Goal: Information Seeking & Learning: Learn about a topic

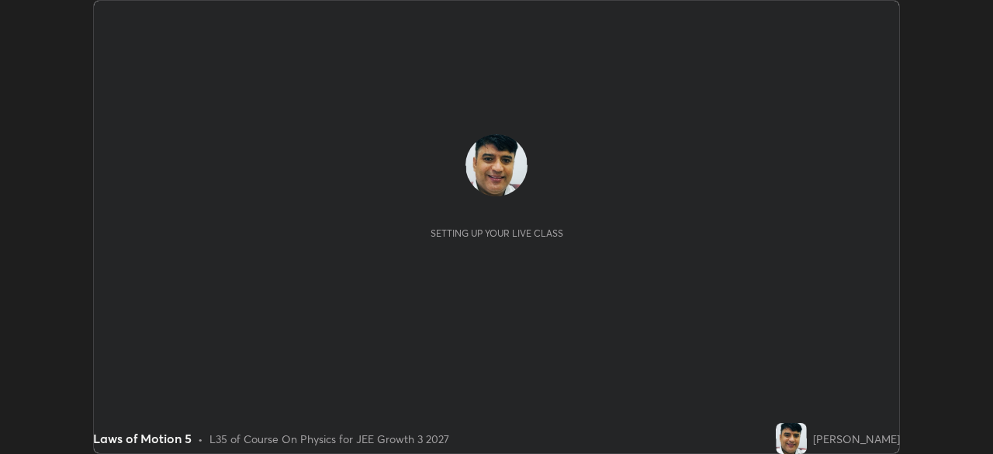
scroll to position [454, 992]
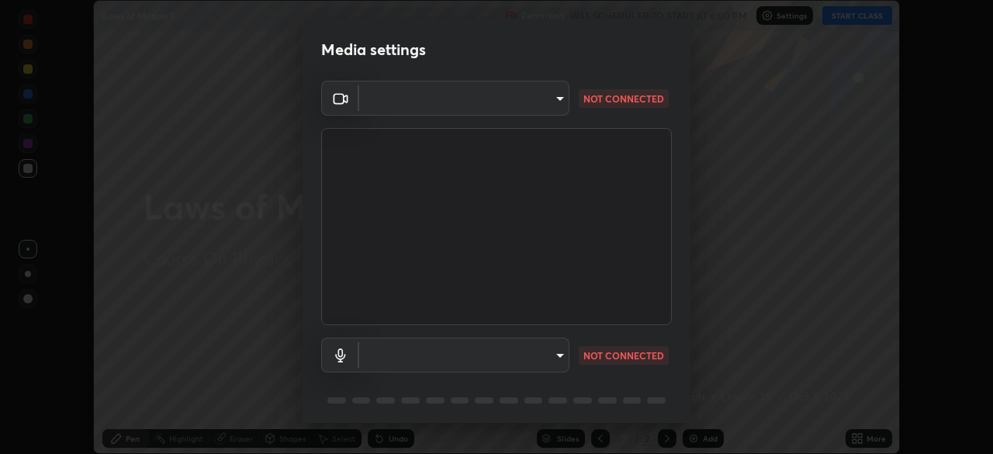
type input "45a9c953fc560ff4a06357cd143dcd85fc71fb1e664dcff5325b0048f3aa7c7e"
type input "communications"
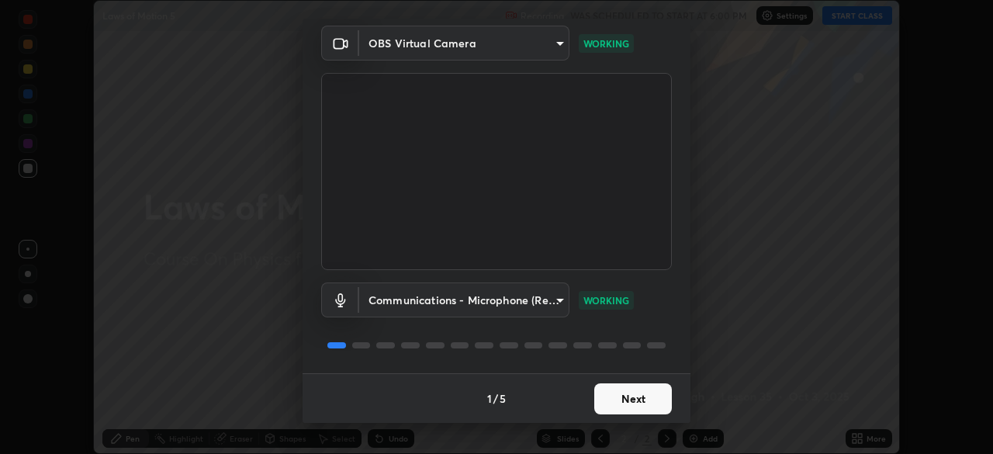
click at [630, 397] on button "Next" at bounding box center [633, 398] width 78 height 31
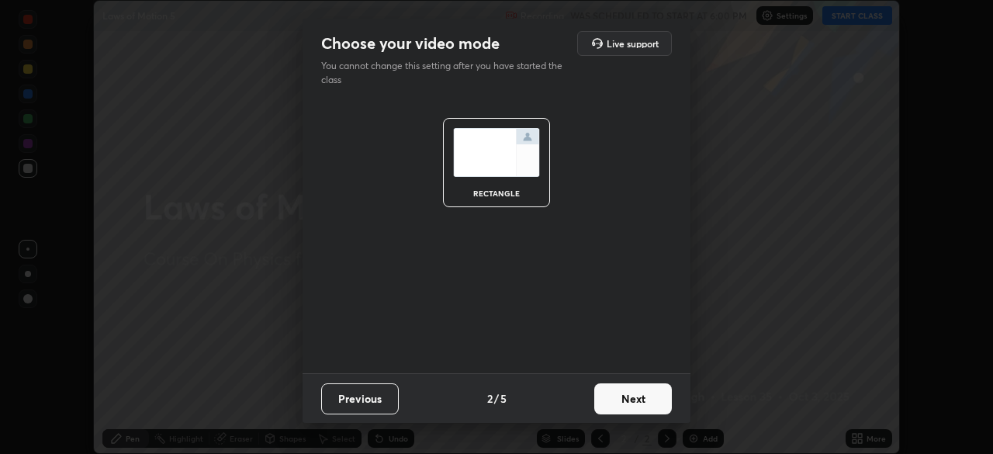
scroll to position [0, 0]
click at [635, 394] on button "Next" at bounding box center [633, 398] width 78 height 31
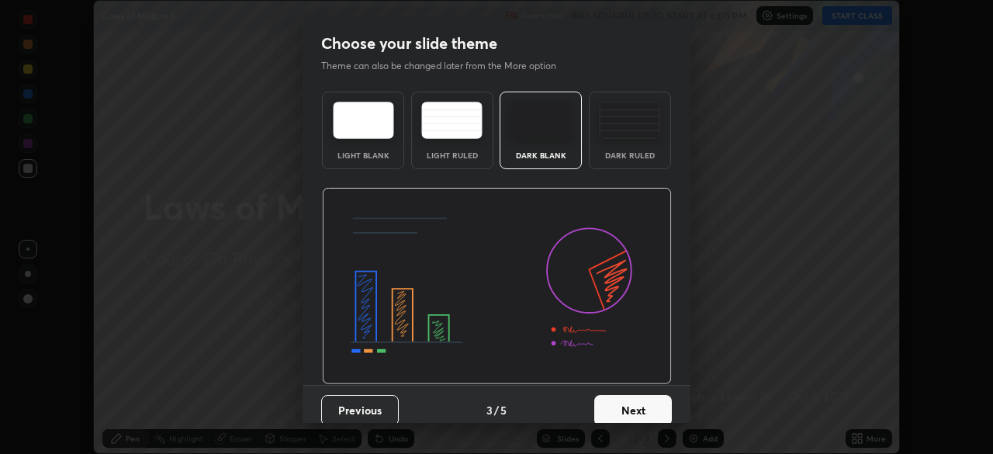
click at [638, 398] on button "Next" at bounding box center [633, 410] width 78 height 31
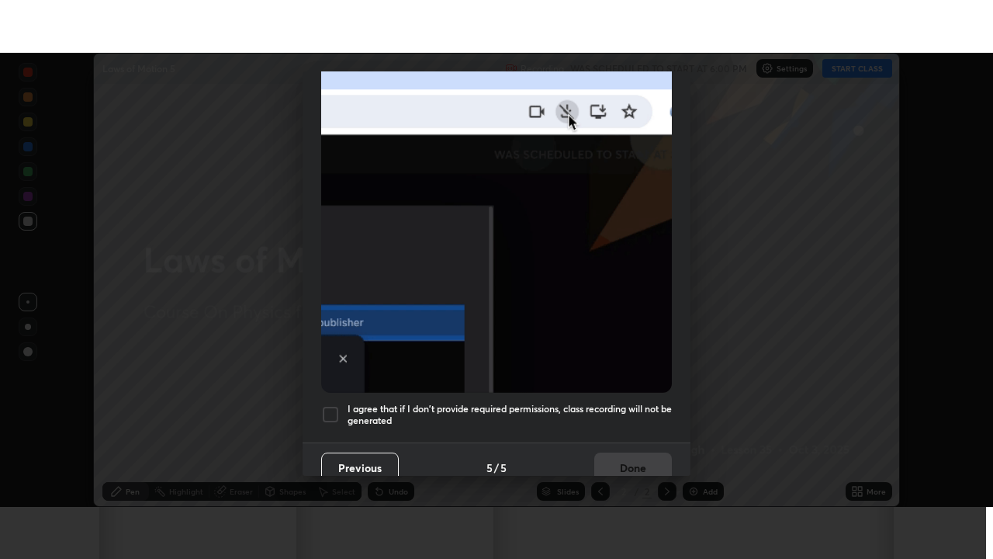
scroll to position [372, 0]
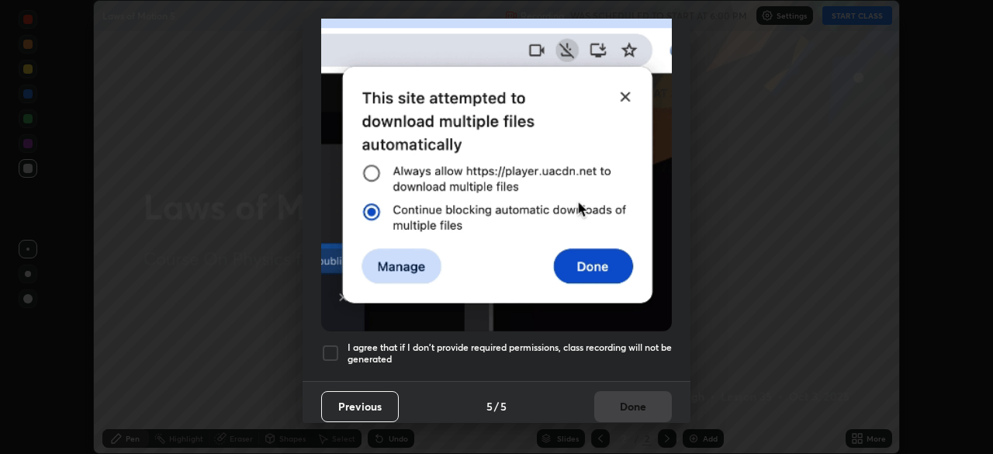
click at [649, 342] on h5 "I agree that if I don't provide required permissions, class recording will not …" at bounding box center [510, 353] width 324 height 24
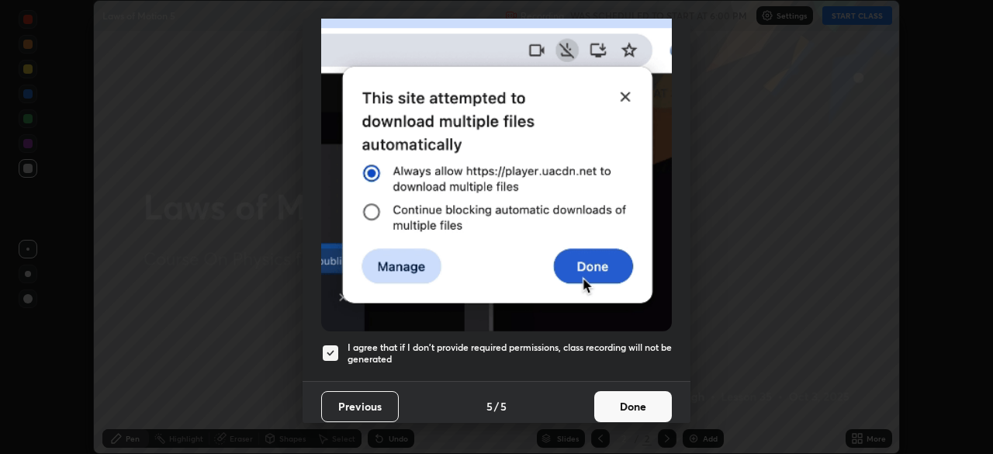
click at [638, 397] on button "Done" at bounding box center [633, 406] width 78 height 31
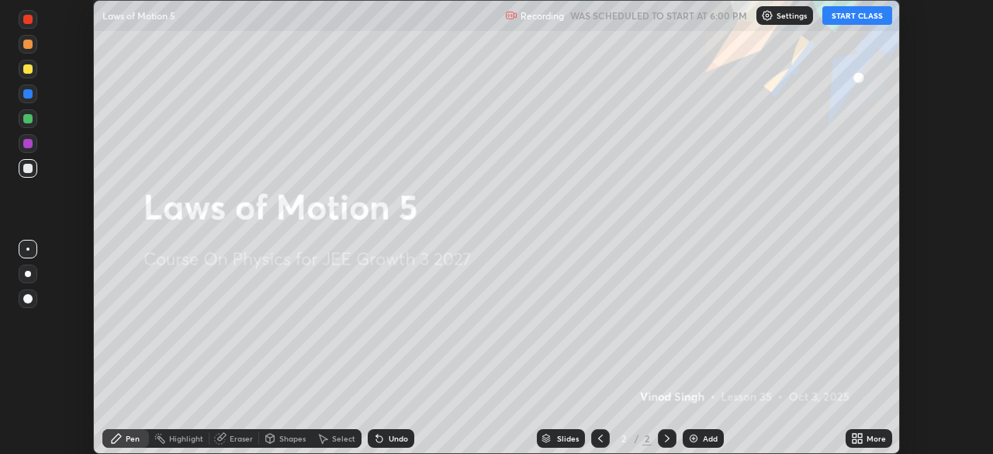
click at [872, 16] on button "START CLASS" at bounding box center [857, 15] width 70 height 19
click at [854, 441] on icon at bounding box center [855, 441] width 4 height 4
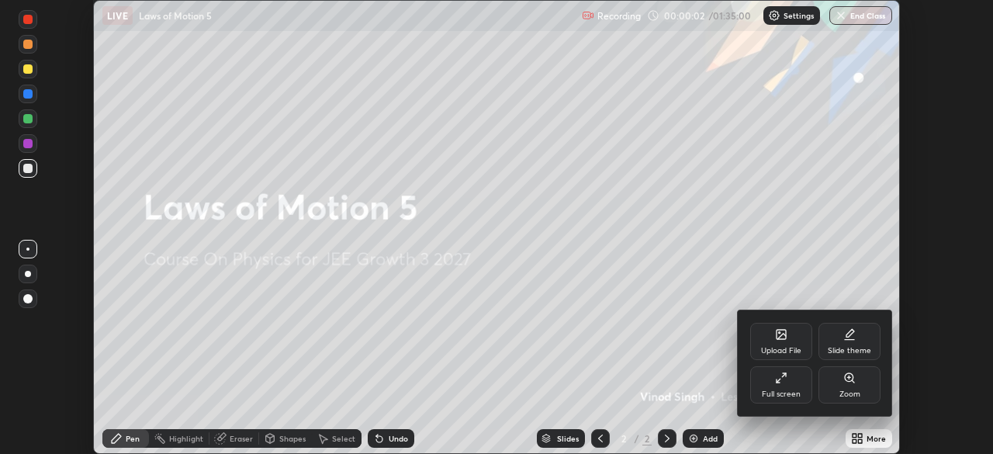
click at [788, 388] on div "Full screen" at bounding box center [781, 384] width 62 height 37
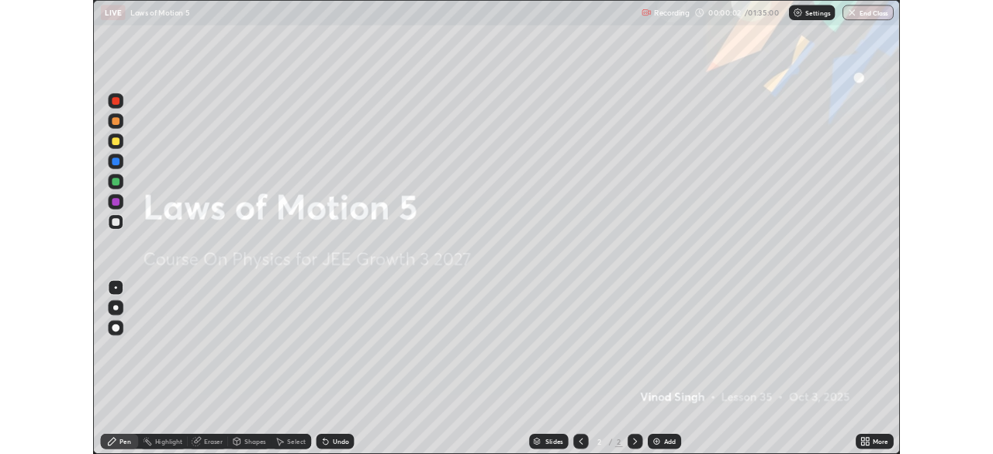
scroll to position [559, 993]
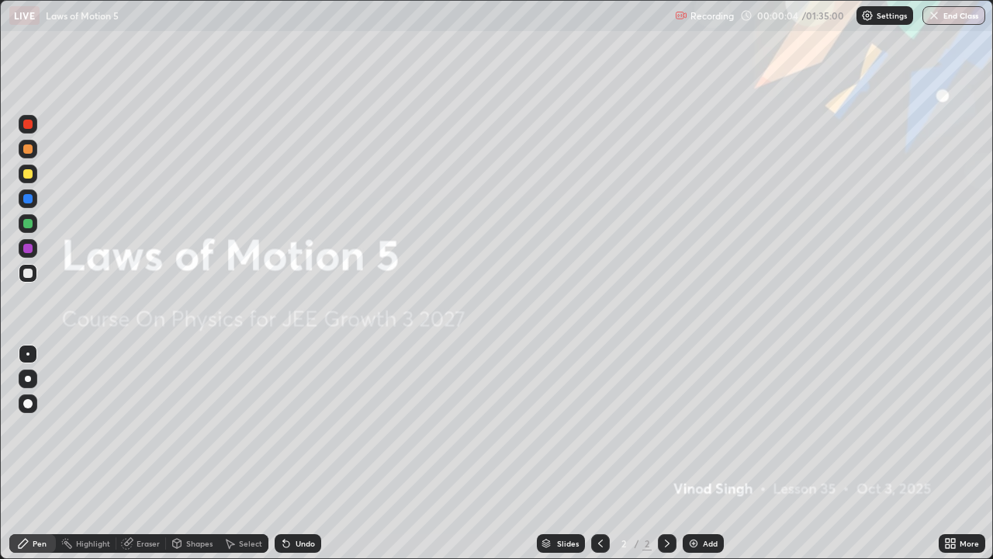
click at [689, 453] on img at bounding box center [693, 543] width 12 height 12
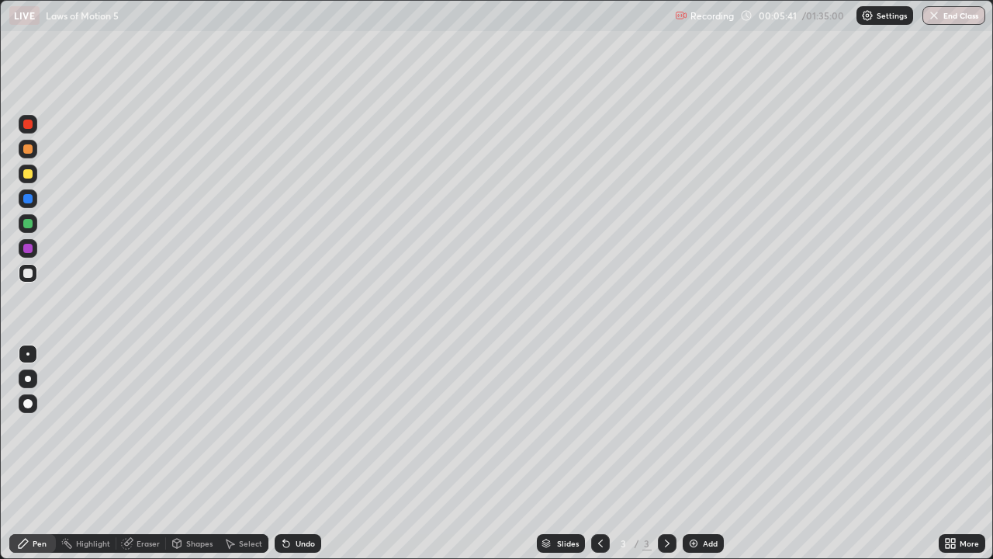
click at [27, 197] on div at bounding box center [27, 198] width 9 height 9
click at [26, 171] on div at bounding box center [27, 173] width 9 height 9
click at [26, 223] on div at bounding box center [27, 223] width 9 height 9
click at [26, 273] on div at bounding box center [27, 272] width 9 height 9
click at [28, 176] on div at bounding box center [27, 173] width 9 height 9
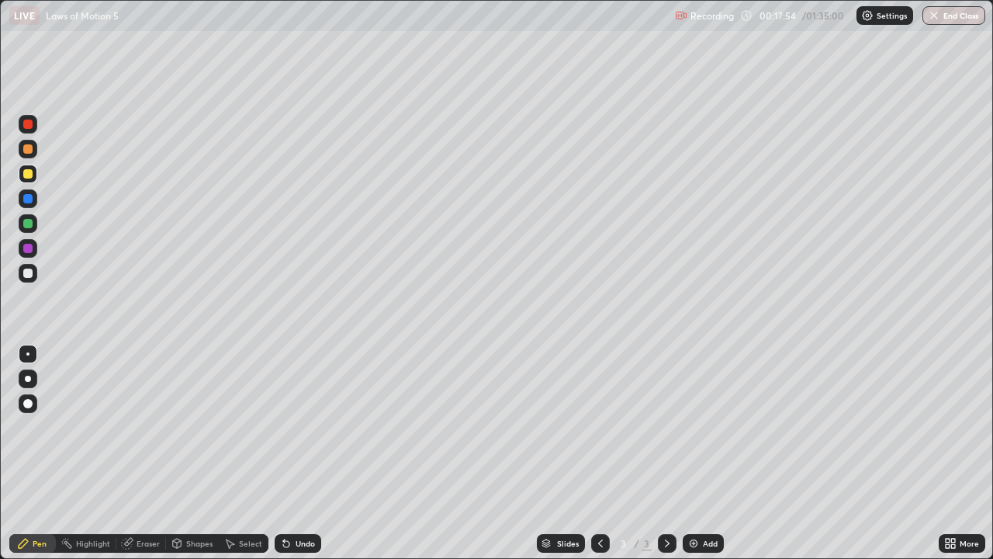
click at [193, 453] on div "Shapes" at bounding box center [199, 543] width 26 height 8
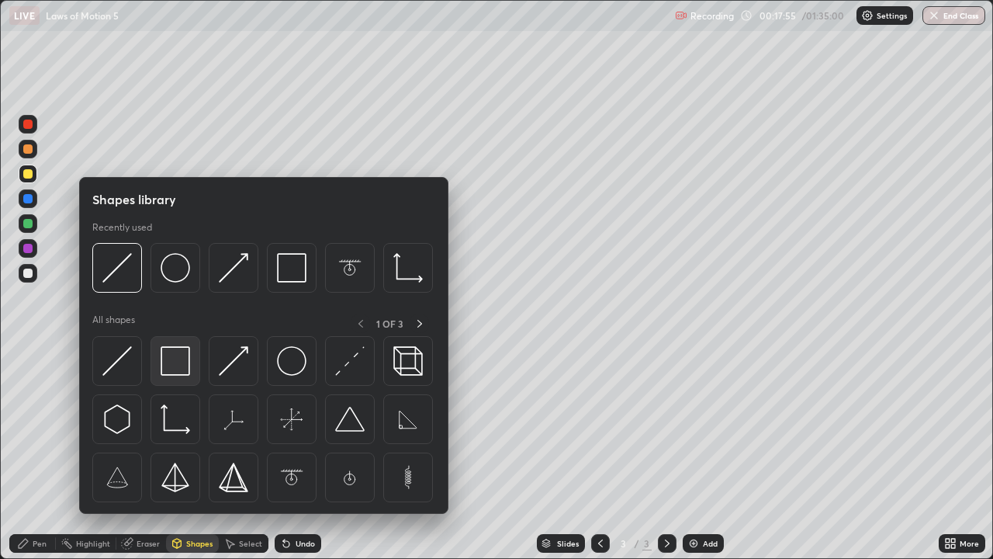
click at [168, 362] on img at bounding box center [175, 360] width 29 height 29
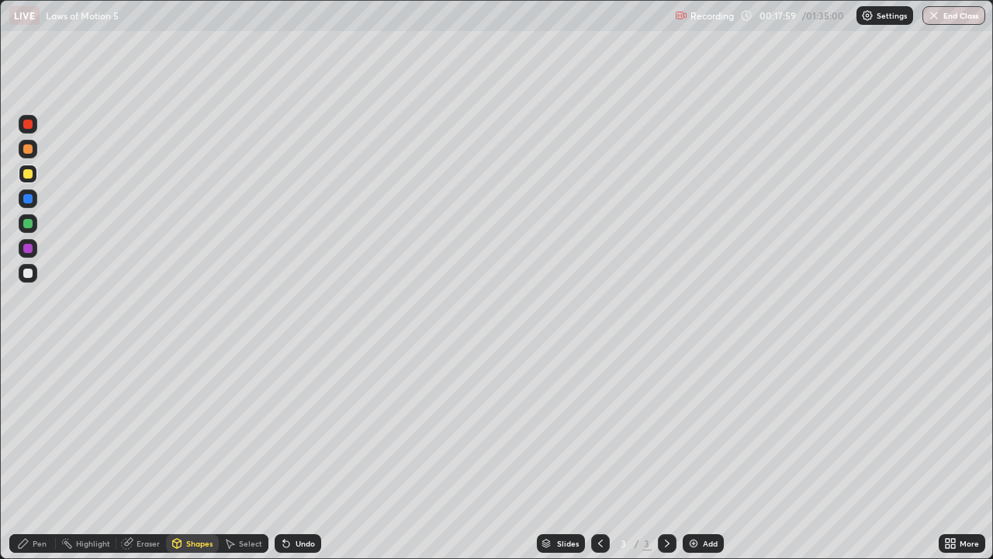
click at [28, 274] on div at bounding box center [27, 272] width 9 height 9
click at [197, 453] on div "Shapes" at bounding box center [199, 543] width 26 height 8
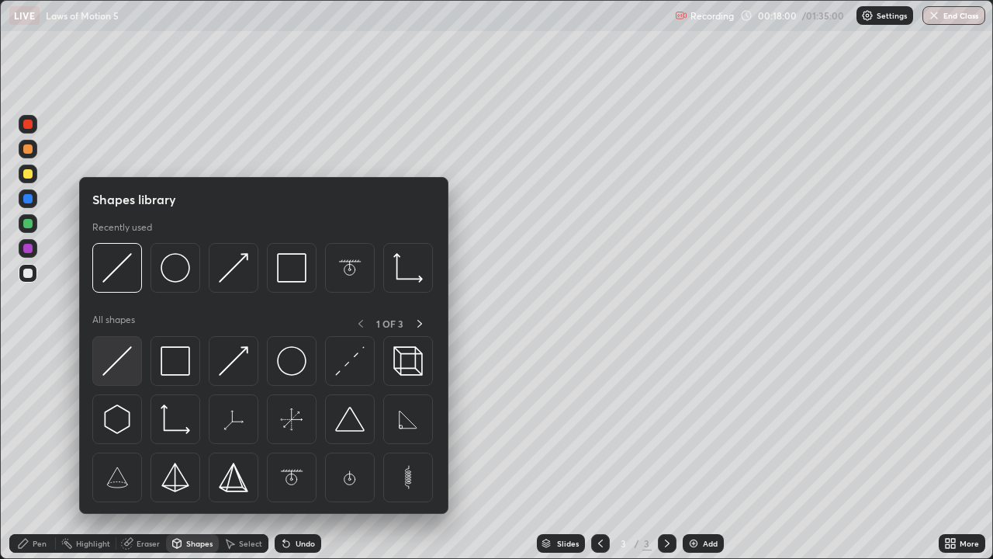
click at [119, 360] on img at bounding box center [116, 360] width 29 height 29
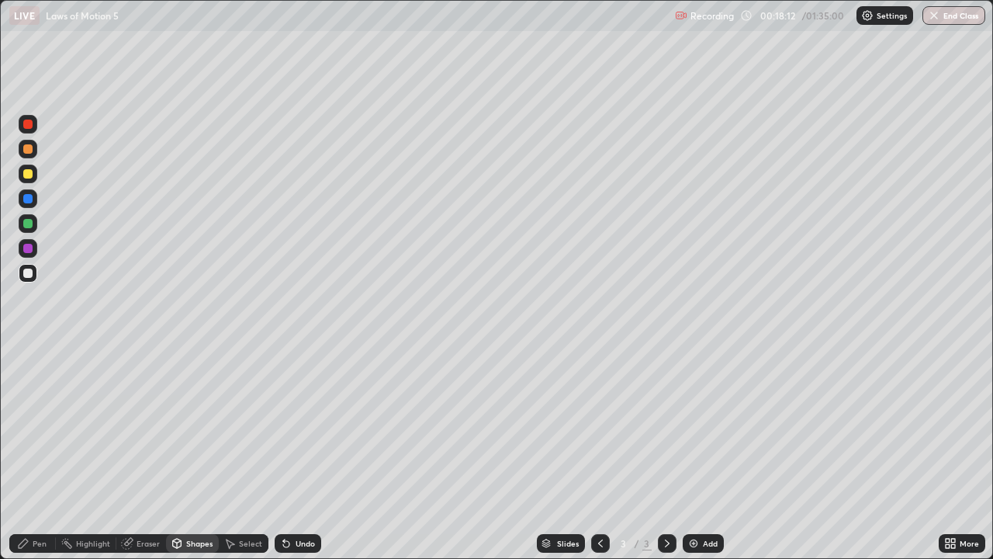
click at [26, 199] on div at bounding box center [27, 198] width 9 height 9
click at [194, 453] on div "Shapes" at bounding box center [199, 543] width 26 height 8
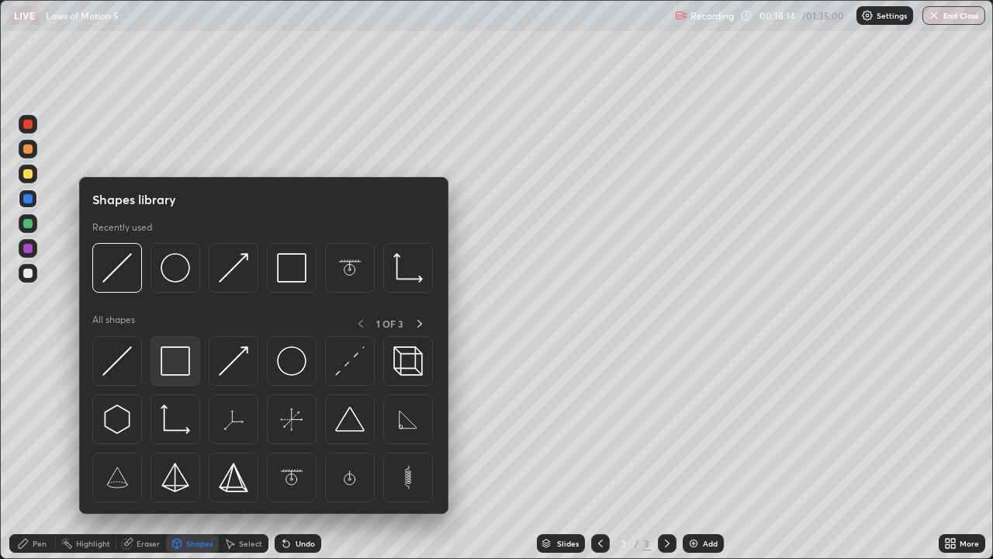
click at [167, 365] on img at bounding box center [175, 360] width 29 height 29
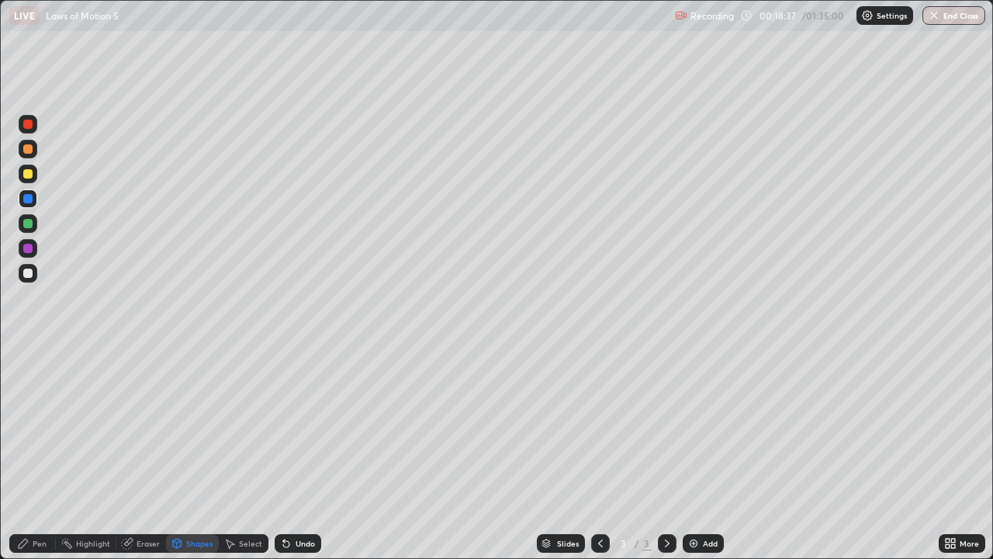
click at [41, 453] on div "Pen" at bounding box center [40, 543] width 14 height 8
click at [27, 177] on div at bounding box center [27, 173] width 9 height 9
click at [32, 273] on div at bounding box center [27, 272] width 9 height 9
click at [210, 453] on div "Shapes" at bounding box center [199, 543] width 26 height 8
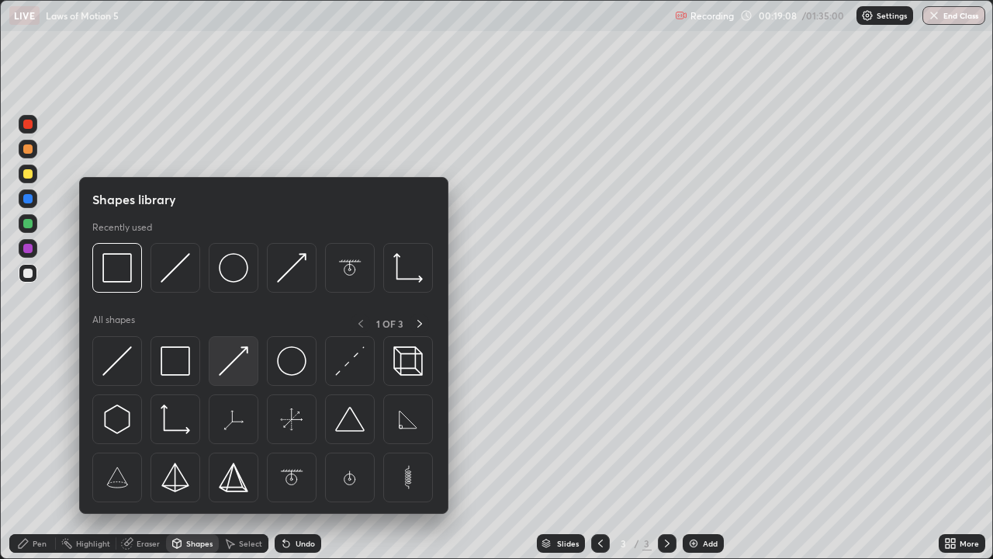
click at [223, 371] on img at bounding box center [233, 360] width 29 height 29
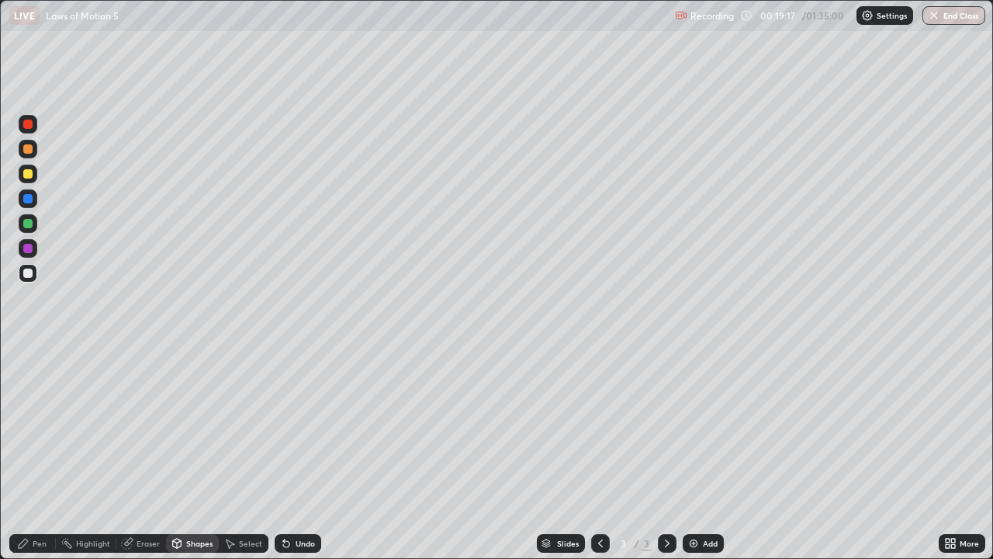
click at [50, 453] on div "Pen" at bounding box center [32, 543] width 47 height 19
click at [29, 241] on div at bounding box center [28, 248] width 19 height 19
click at [694, 453] on img at bounding box center [693, 543] width 12 height 12
click at [26, 272] on div at bounding box center [27, 272] width 9 height 9
click at [30, 271] on div at bounding box center [27, 272] width 9 height 9
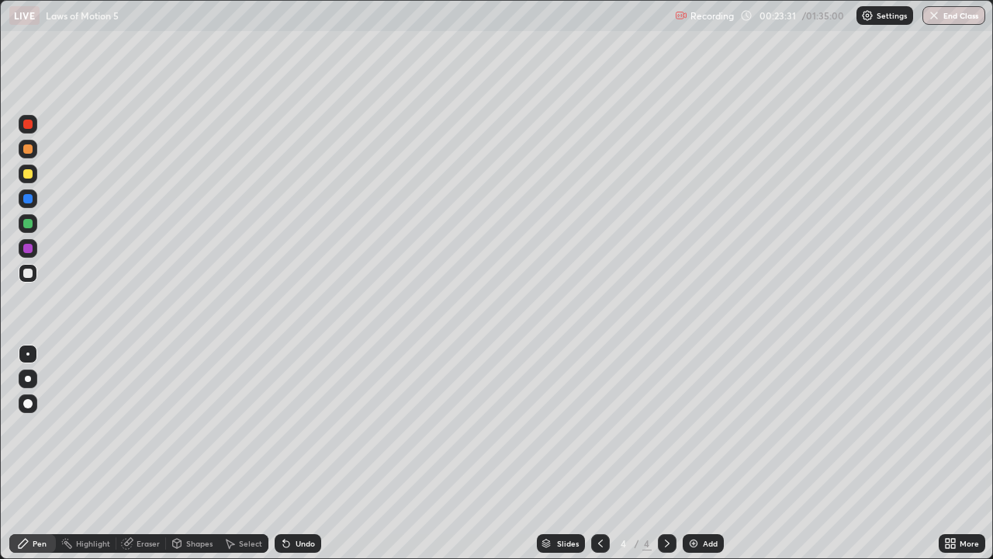
click at [194, 453] on div "Shapes" at bounding box center [199, 543] width 26 height 8
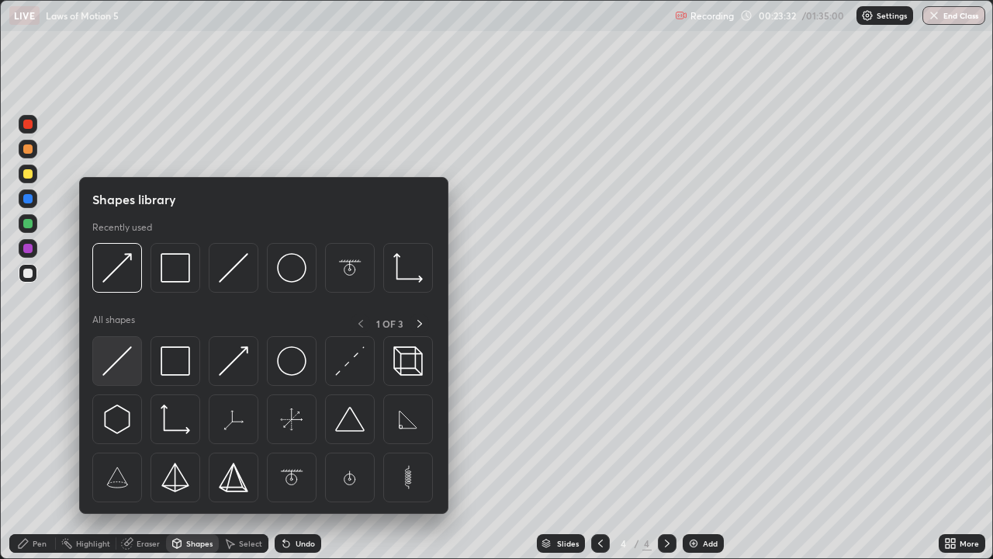
click at [116, 358] on img at bounding box center [116, 360] width 29 height 29
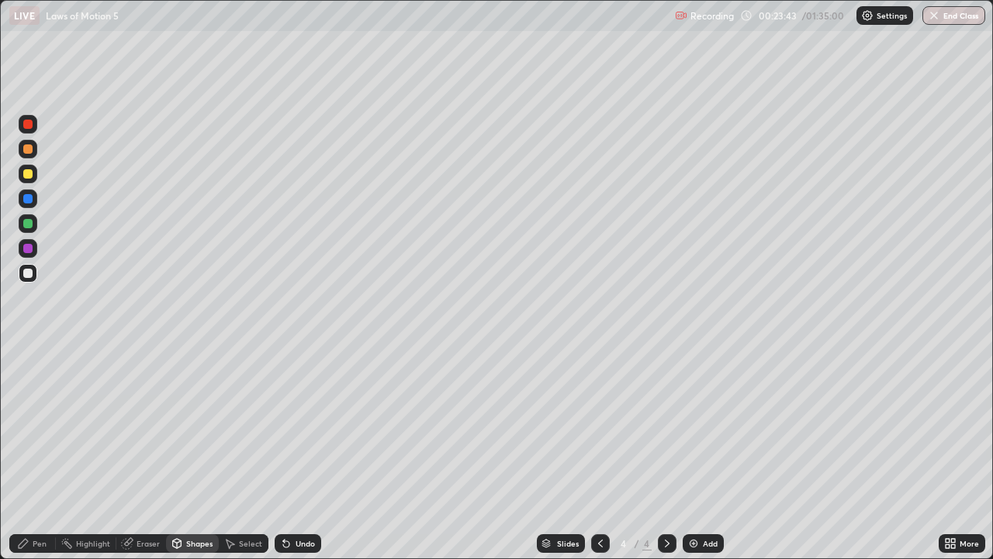
click at [29, 194] on div at bounding box center [27, 198] width 9 height 9
click at [193, 453] on div "Shapes" at bounding box center [199, 543] width 26 height 8
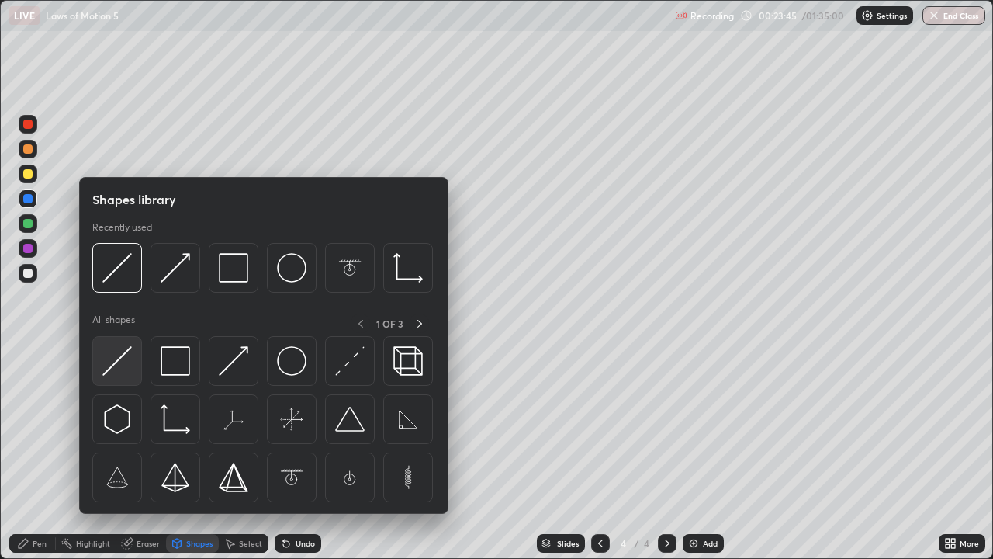
click at [121, 355] on img at bounding box center [116, 360] width 29 height 29
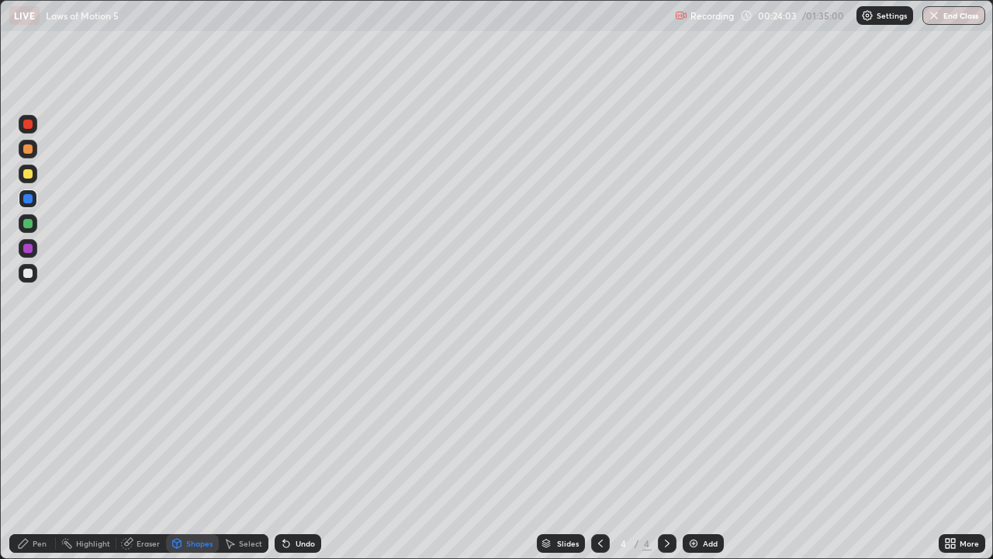
click at [29, 223] on div at bounding box center [27, 223] width 9 height 9
click at [28, 175] on div at bounding box center [27, 173] width 9 height 9
click at [39, 453] on div "Pen" at bounding box center [40, 543] width 14 height 8
click at [29, 273] on div at bounding box center [27, 272] width 9 height 9
click at [198, 453] on div "Shapes" at bounding box center [199, 543] width 26 height 8
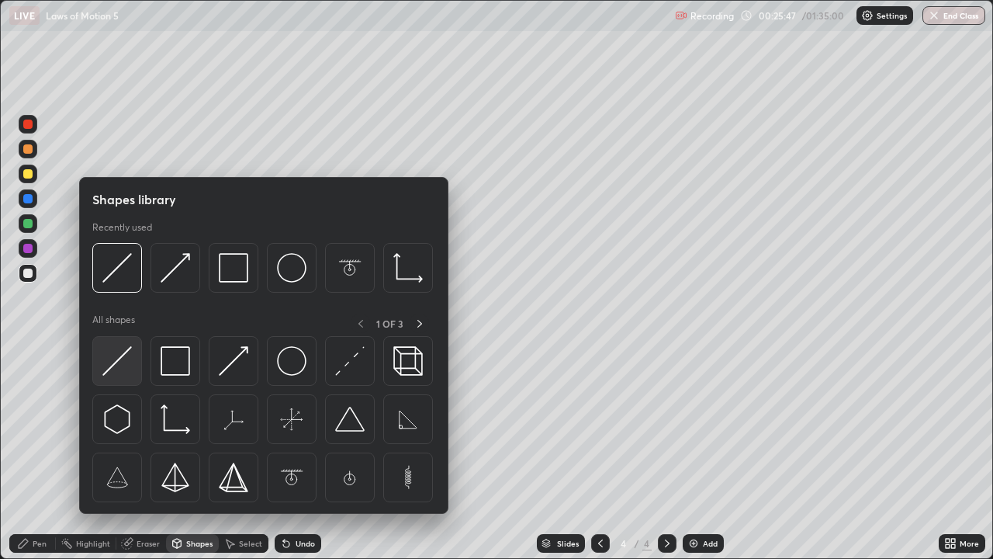
click at [115, 362] on img at bounding box center [116, 360] width 29 height 29
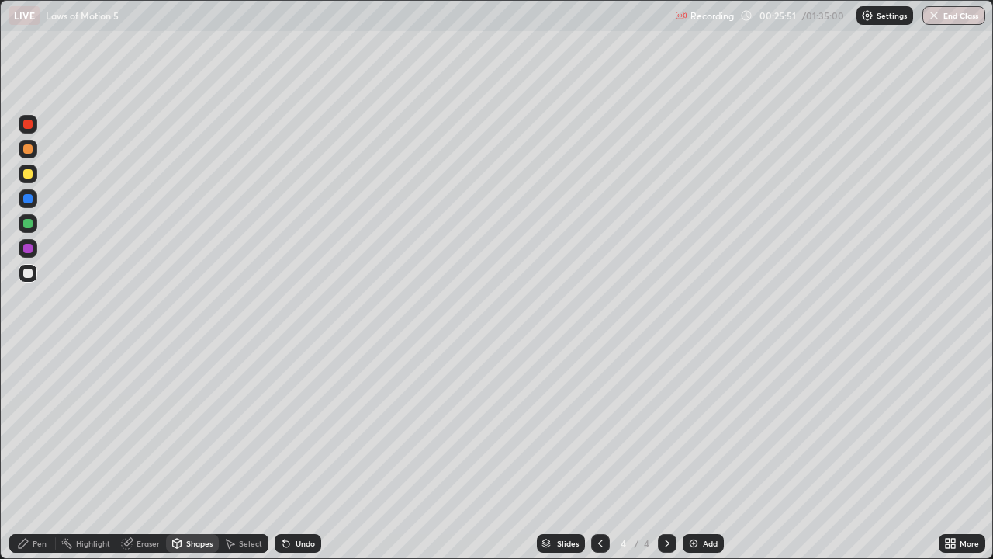
click at [40, 453] on div "Pen" at bounding box center [40, 543] width 14 height 8
click at [247, 453] on div "Select" at bounding box center [250, 543] width 23 height 8
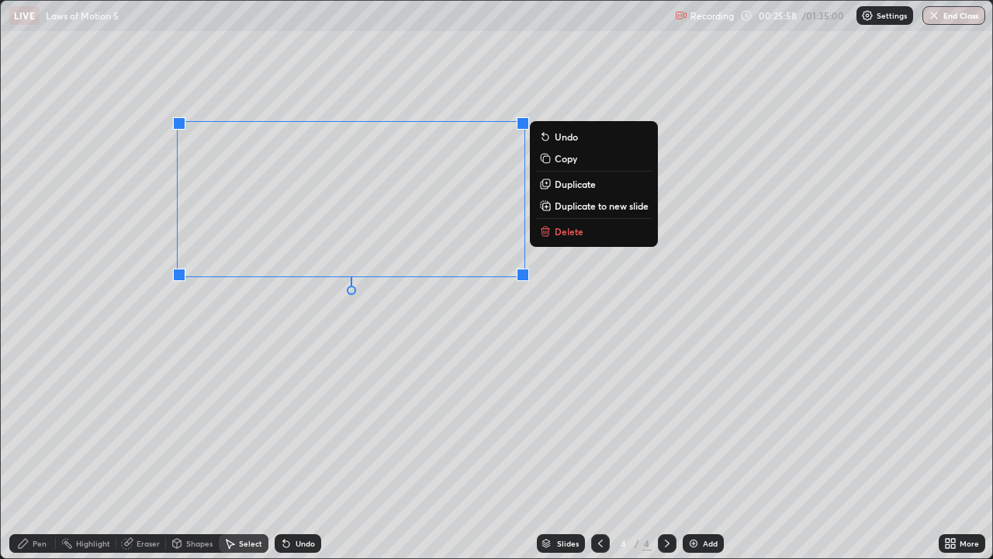
click at [564, 159] on p "Copy" at bounding box center [566, 158] width 22 height 12
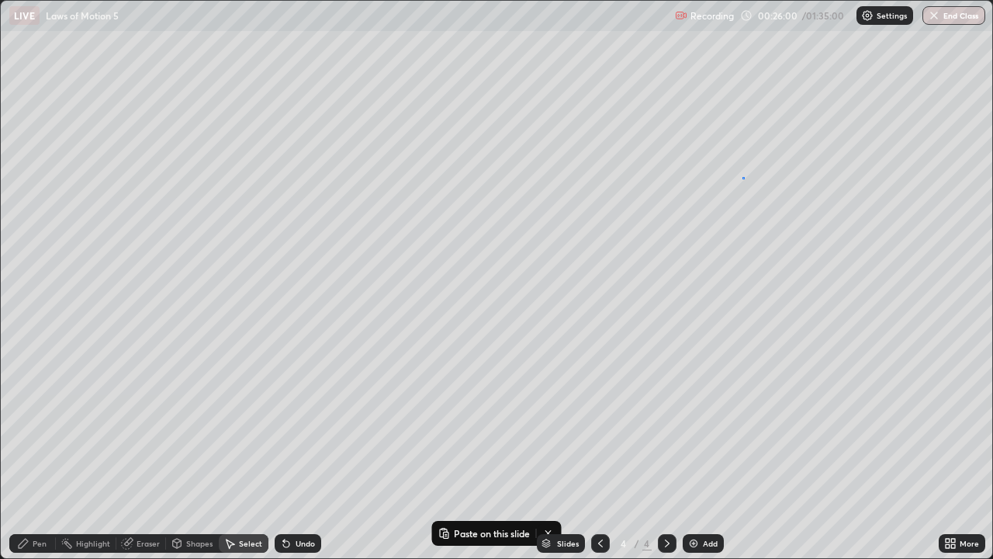
click at [743, 178] on div "0 ° Undo Copy Paste here Duplicate Duplicate to new slide Delete" at bounding box center [496, 279] width 991 height 557
click at [782, 230] on p "Paste here" at bounding box center [790, 231] width 46 height 12
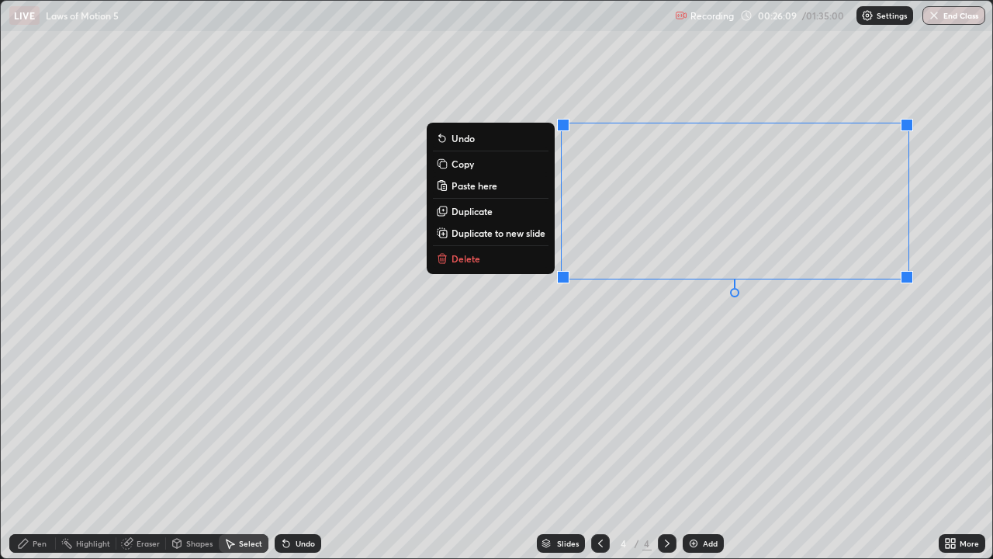
click at [710, 330] on div "0 ° Undo Copy Paste here Duplicate Duplicate to new slide Delete" at bounding box center [496, 279] width 991 height 557
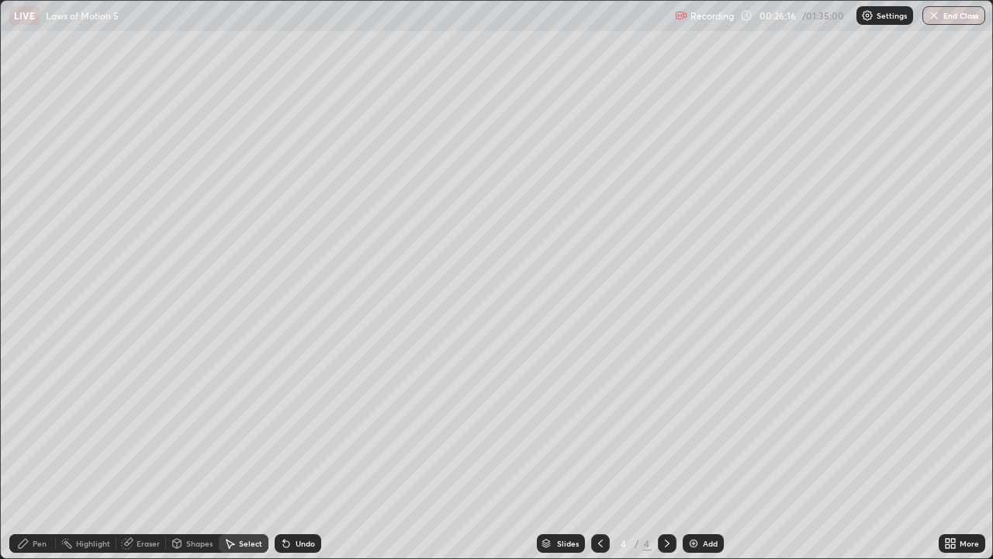
click at [196, 453] on div "Shapes" at bounding box center [199, 543] width 26 height 8
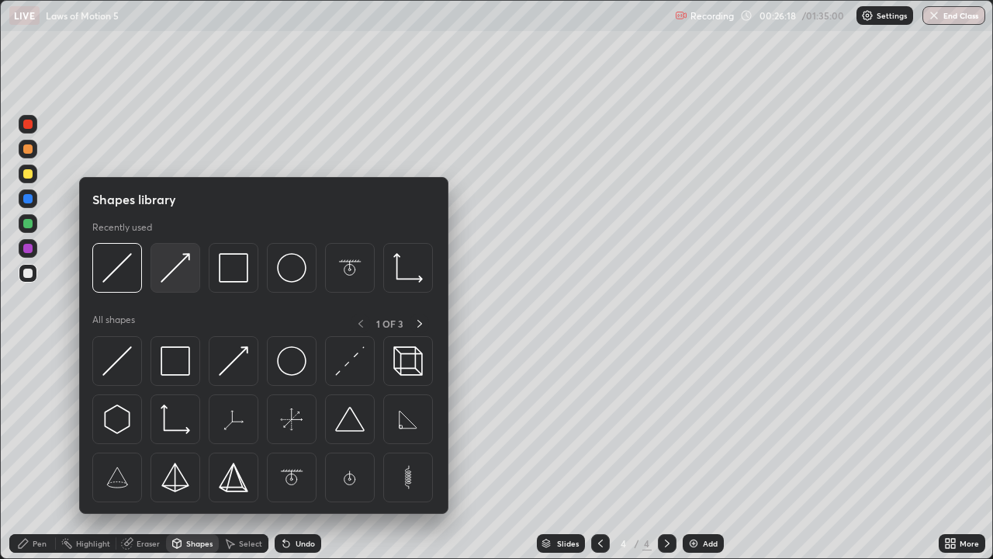
click at [179, 266] on img at bounding box center [175, 267] width 29 height 29
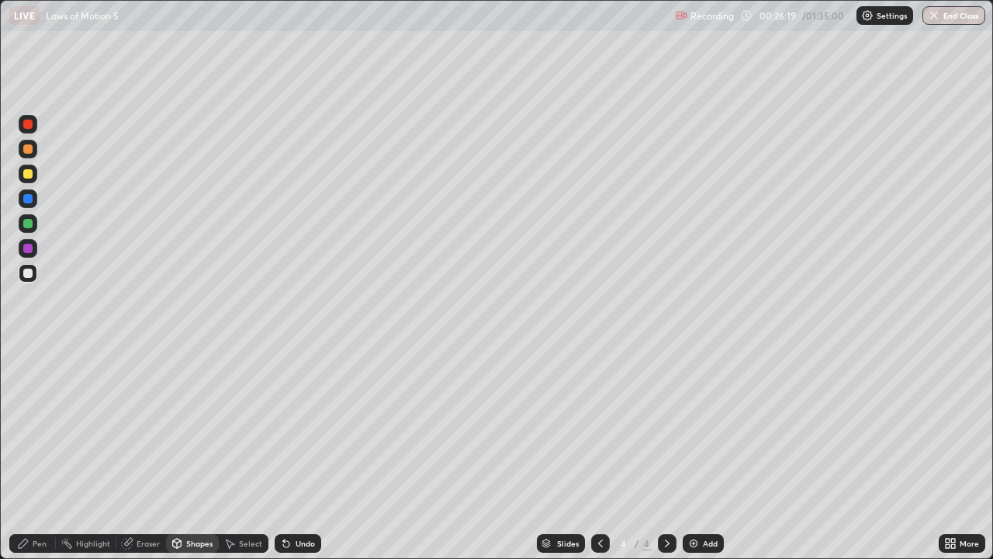
click at [30, 252] on div at bounding box center [27, 248] width 9 height 9
click at [29, 148] on div at bounding box center [27, 148] width 9 height 9
click at [39, 453] on div "Pen" at bounding box center [40, 543] width 14 height 8
click at [25, 119] on div at bounding box center [27, 123] width 9 height 9
click at [92, 453] on div "Highlight" at bounding box center [93, 543] width 34 height 8
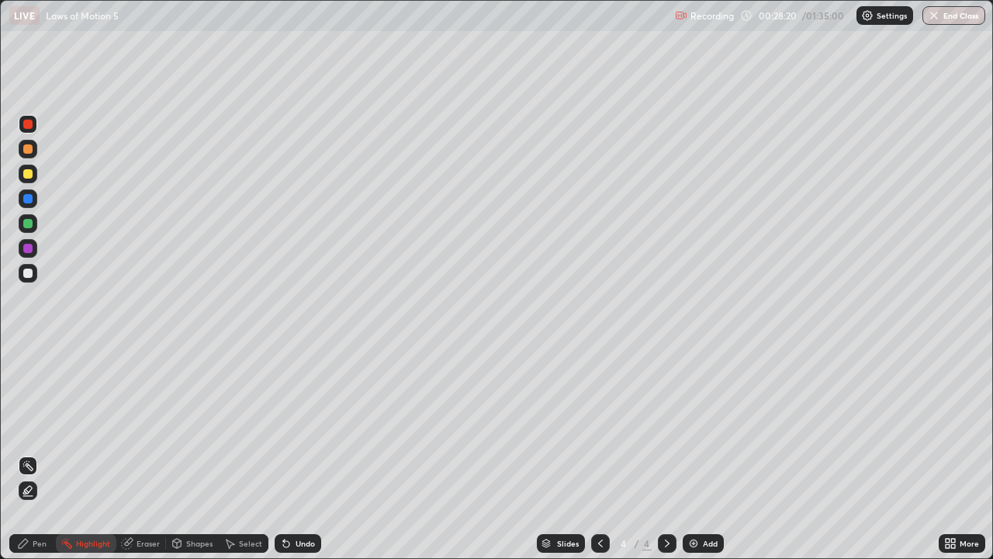
click at [37, 453] on div "Pen" at bounding box center [32, 543] width 47 height 19
click at [27, 270] on div at bounding box center [27, 272] width 9 height 9
click at [26, 177] on div at bounding box center [27, 173] width 9 height 9
click at [99, 453] on div "Highlight" at bounding box center [93, 543] width 34 height 8
click at [43, 453] on div "Pen" at bounding box center [32, 543] width 47 height 19
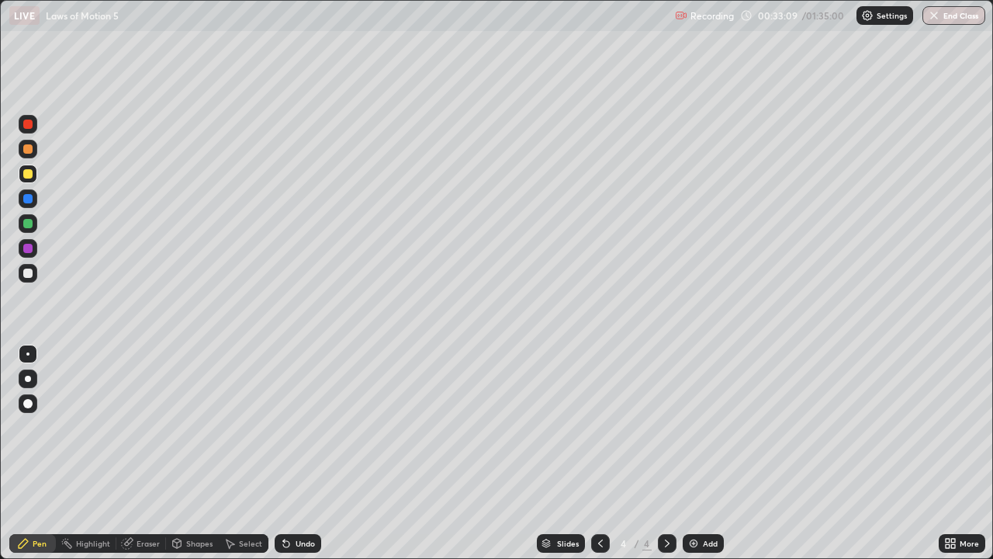
click at [30, 251] on div at bounding box center [27, 248] width 9 height 9
click at [21, 269] on div at bounding box center [28, 273] width 19 height 19
click at [696, 453] on img at bounding box center [693, 543] width 12 height 12
click at [146, 453] on div "Eraser" at bounding box center [148, 543] width 23 height 8
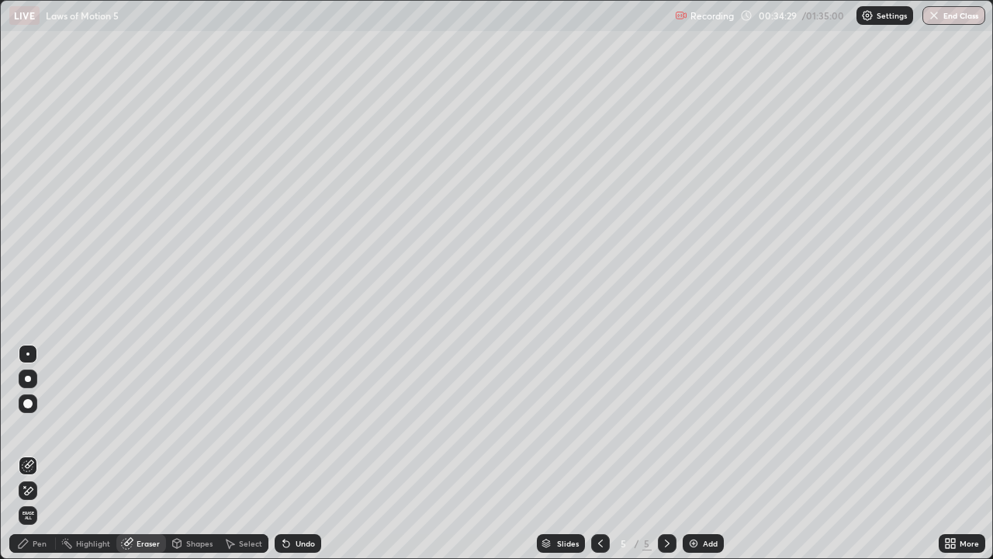
click at [40, 453] on div "Pen" at bounding box center [40, 543] width 14 height 8
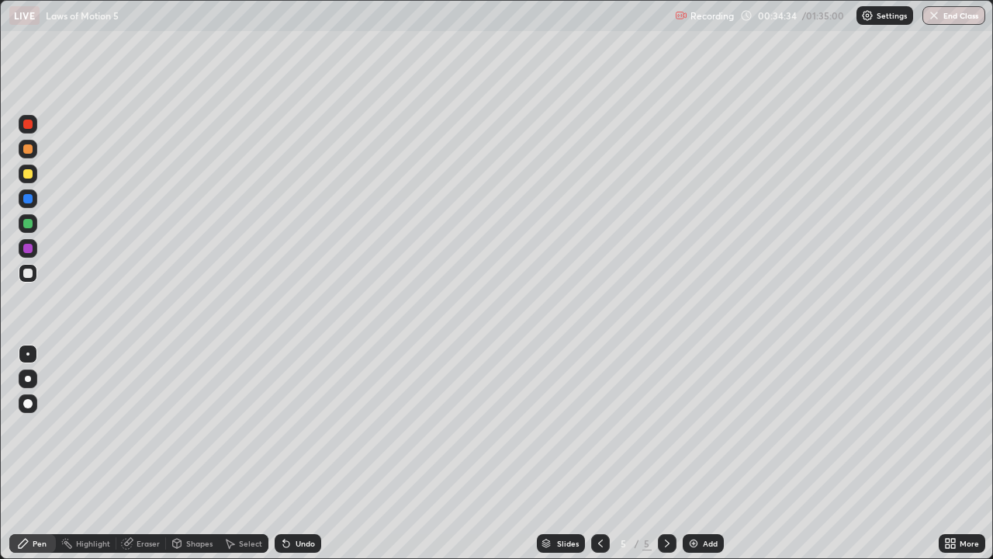
click at [147, 453] on div "Eraser" at bounding box center [148, 543] width 23 height 8
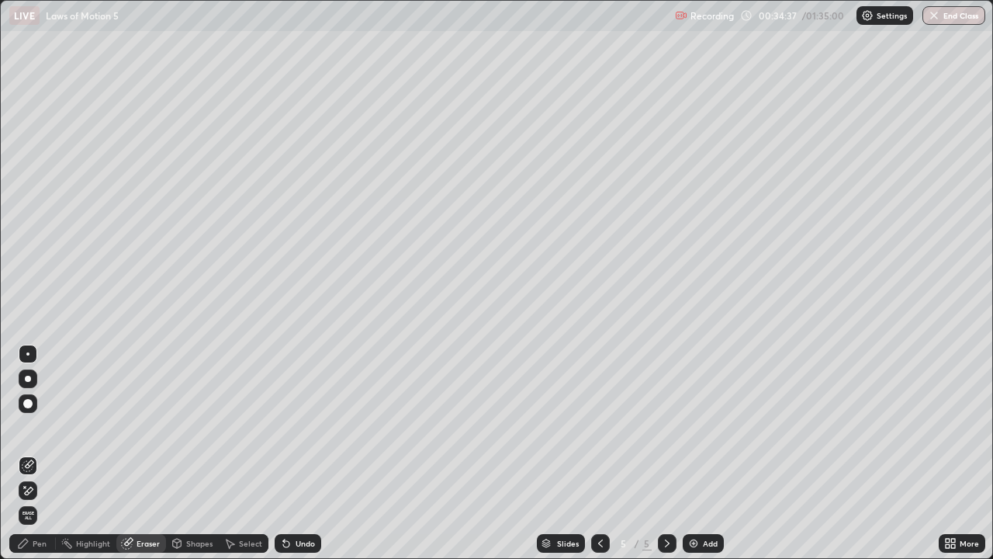
click at [40, 453] on div "Pen" at bounding box center [40, 543] width 14 height 8
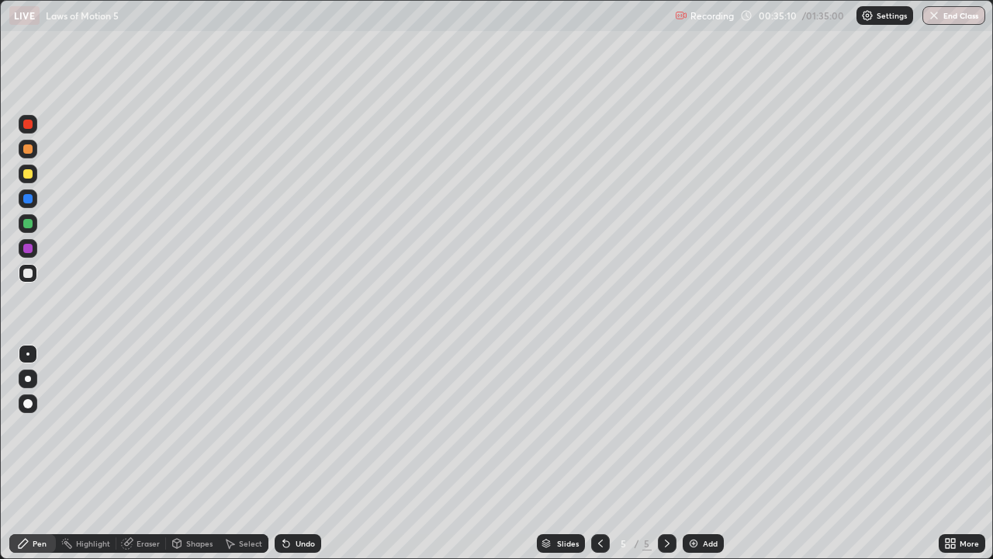
click at [157, 453] on div "Eraser" at bounding box center [148, 543] width 23 height 8
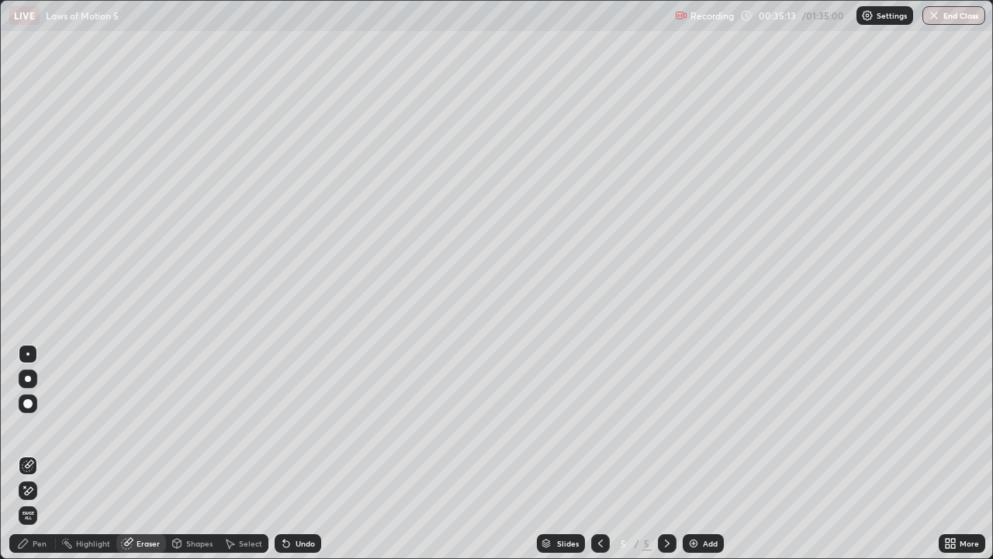
click at [43, 453] on div "Pen" at bounding box center [32, 543] width 47 height 19
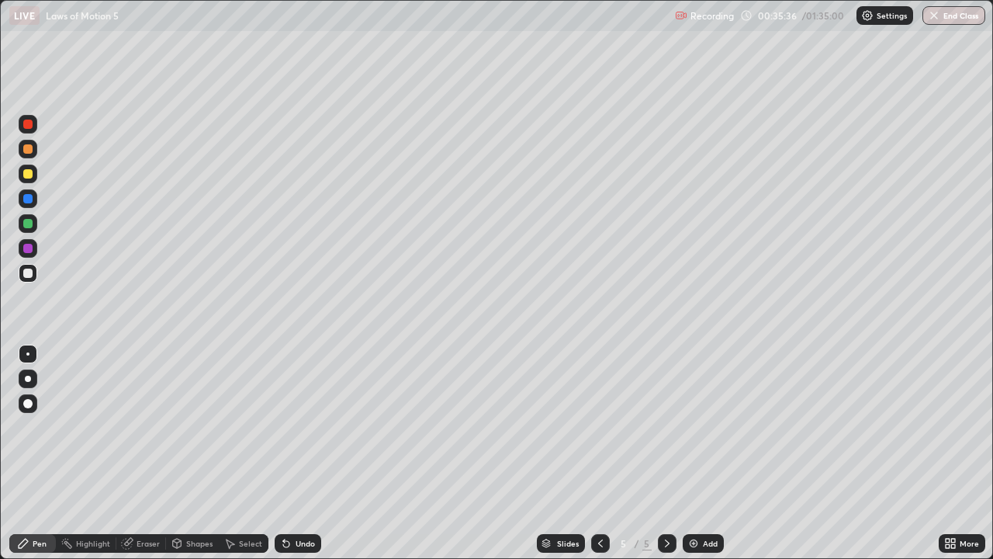
click at [607, 453] on div at bounding box center [600, 543] width 19 height 19
click at [666, 453] on icon at bounding box center [667, 543] width 12 height 12
click at [607, 453] on div at bounding box center [600, 543] width 19 height 19
click at [666, 453] on icon at bounding box center [667, 543] width 12 height 12
click at [597, 453] on icon at bounding box center [600, 543] width 12 height 12
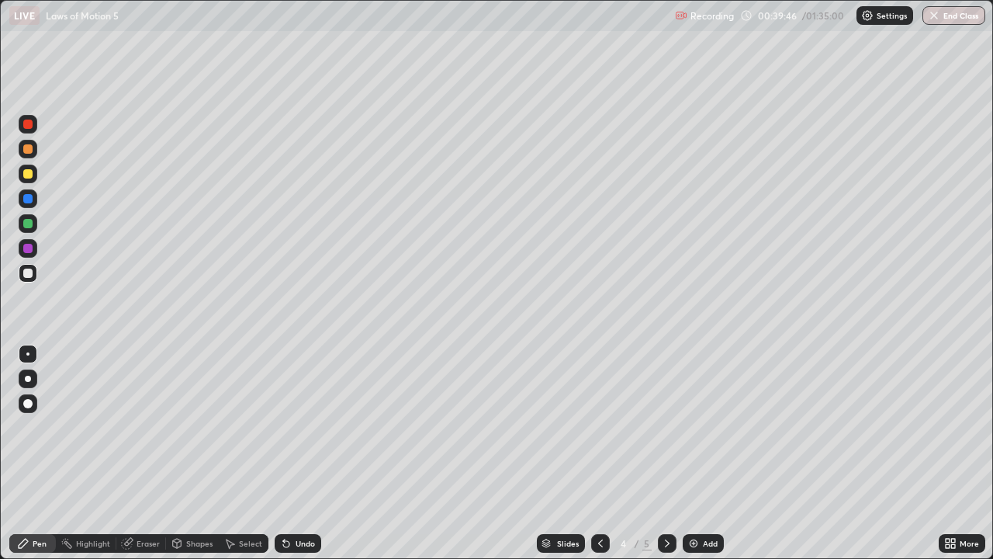
click at [92, 453] on div "Highlight" at bounding box center [93, 543] width 34 height 8
click at [251, 453] on div "Select" at bounding box center [250, 543] width 23 height 8
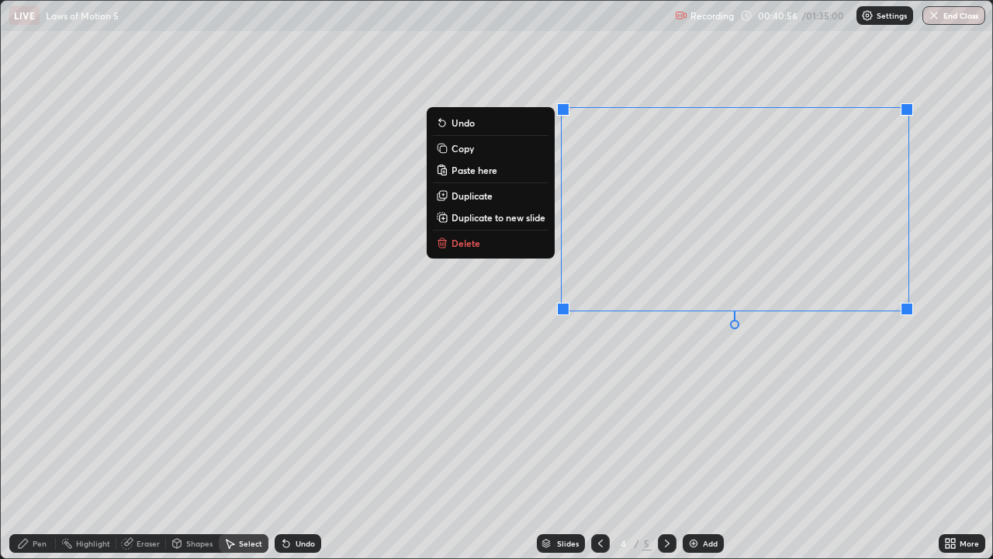
click at [471, 156] on button "Copy" at bounding box center [491, 148] width 116 height 19
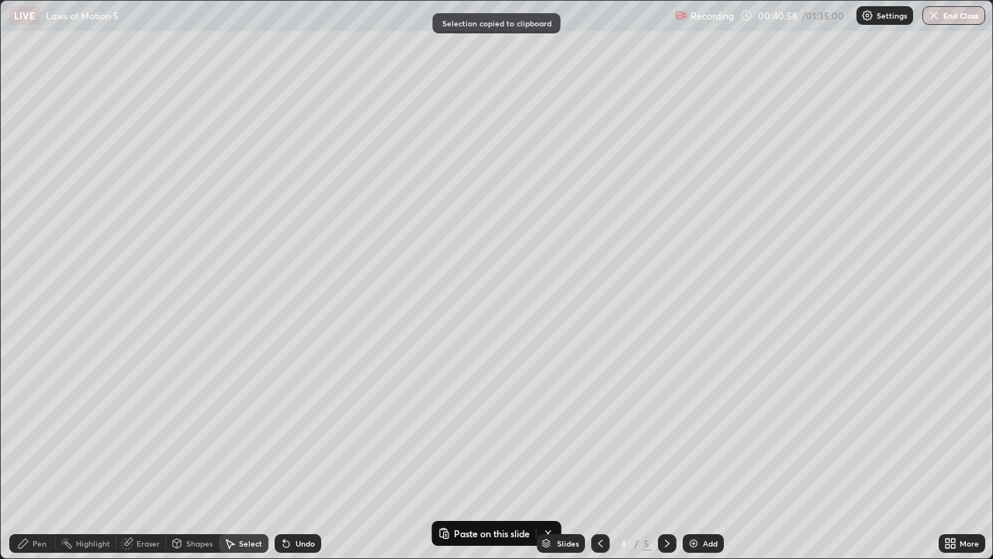
click at [691, 453] on img at bounding box center [693, 543] width 12 height 12
click at [226, 161] on div "0 ° Undo Copy Paste here Duplicate Duplicate to new slide Delete" at bounding box center [496, 279] width 991 height 557
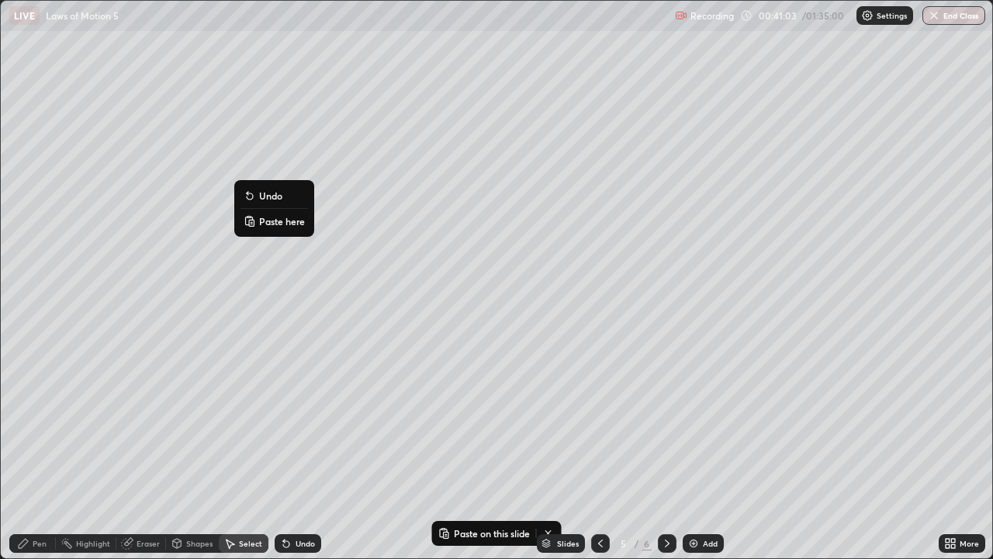
click at [275, 220] on p "Paste here" at bounding box center [282, 221] width 46 height 12
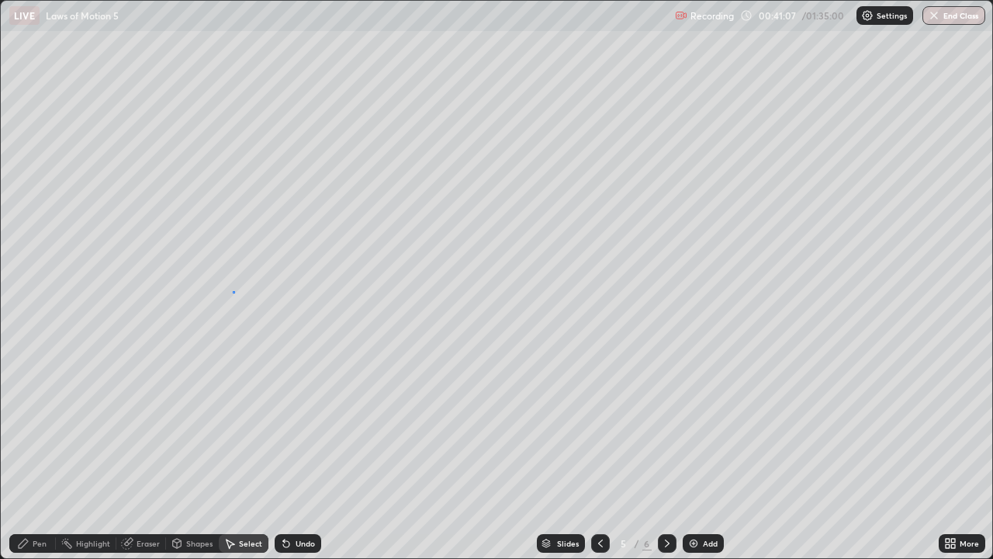
click at [234, 292] on div "0 ° Undo Copy Paste here Duplicate Duplicate to new slide Delete" at bounding box center [496, 279] width 991 height 557
click at [40, 453] on div "Pen" at bounding box center [40, 543] width 14 height 8
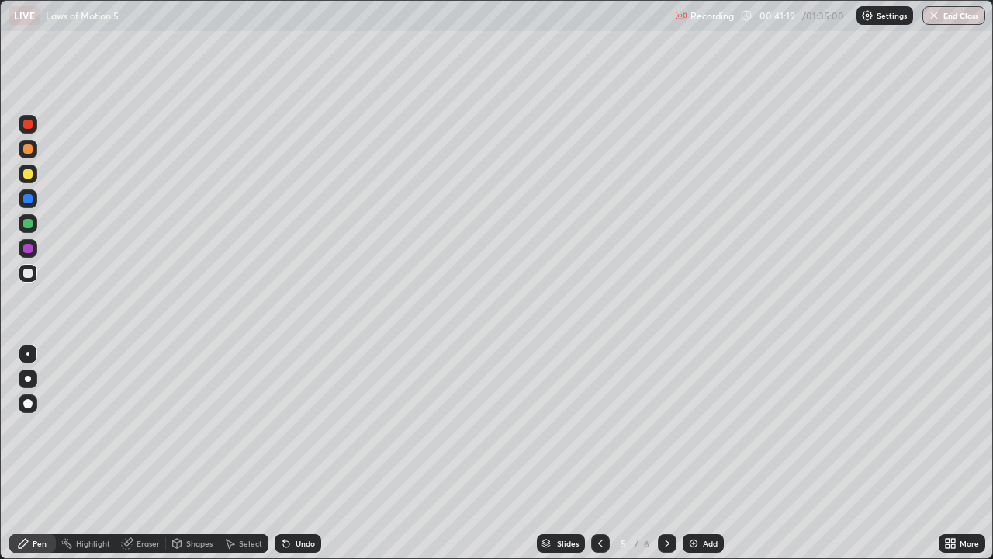
click at [199, 453] on div "Shapes" at bounding box center [199, 543] width 26 height 8
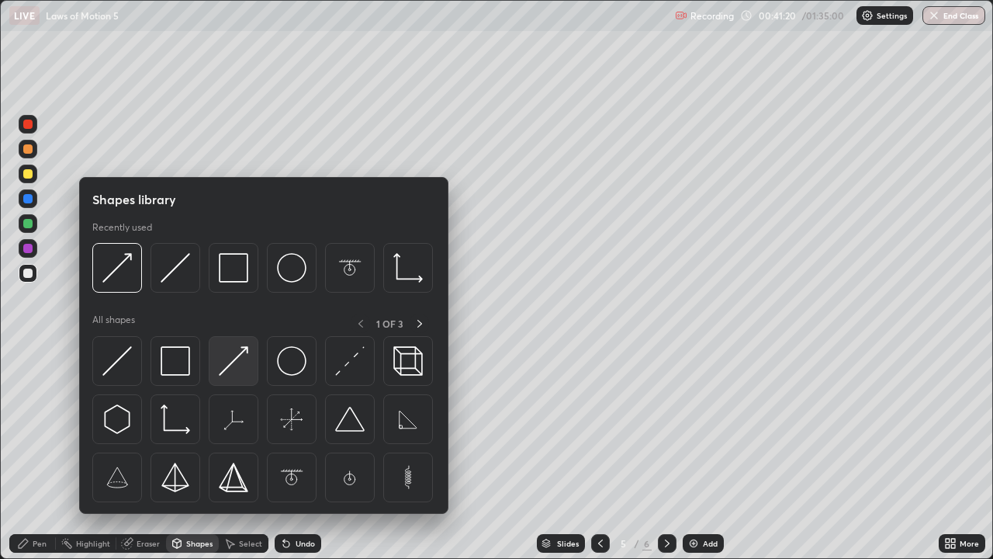
click at [227, 363] on img at bounding box center [233, 360] width 29 height 29
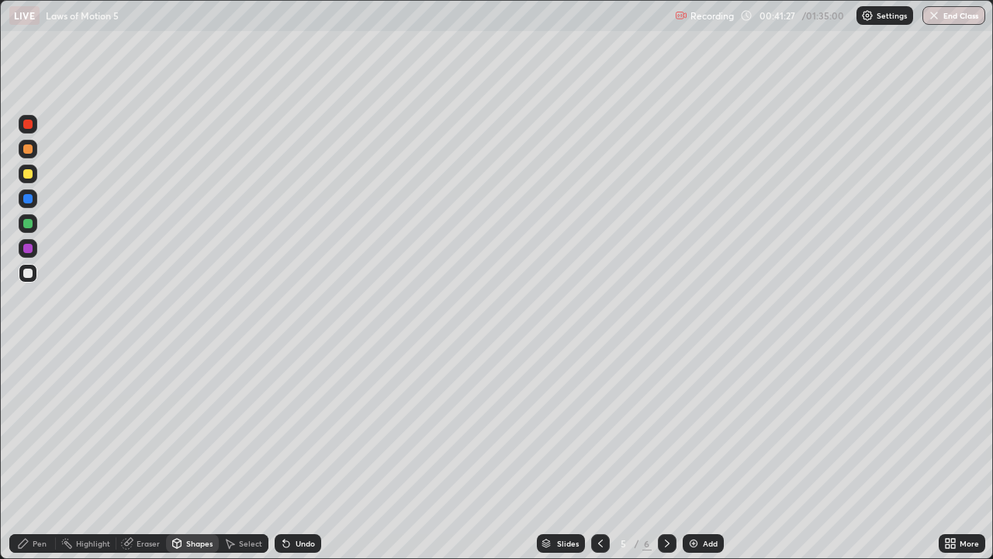
click at [40, 453] on div "Pen" at bounding box center [32, 543] width 47 height 19
click at [145, 453] on div "Eraser" at bounding box center [148, 543] width 23 height 8
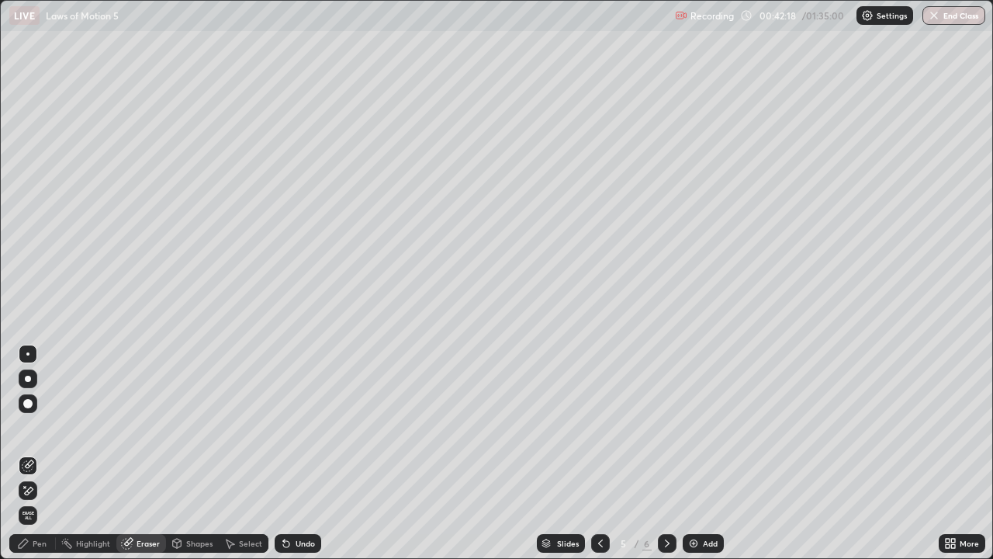
click at [37, 453] on div "Pen" at bounding box center [32, 543] width 47 height 19
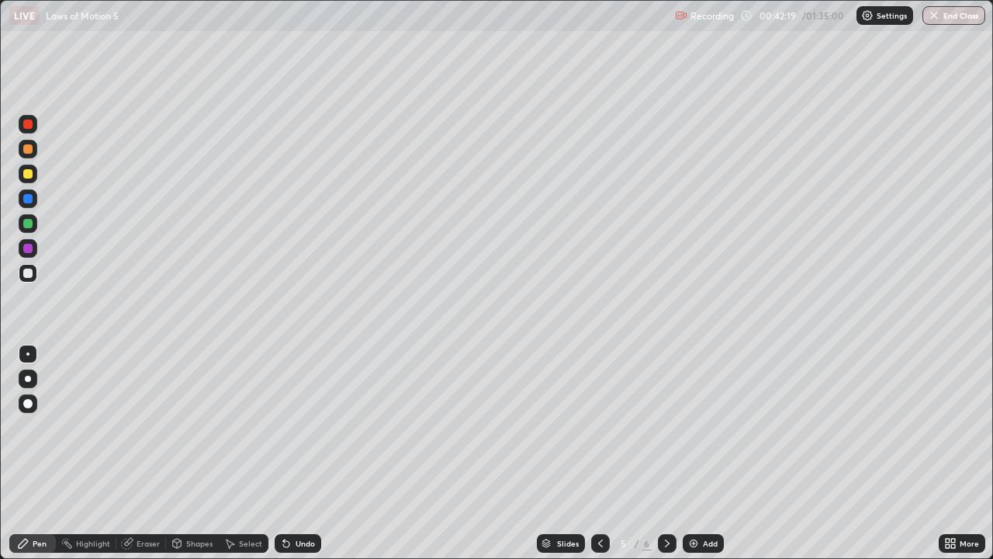
click at [30, 148] on div at bounding box center [27, 148] width 9 height 9
click at [147, 453] on div "Eraser" at bounding box center [148, 543] width 23 height 8
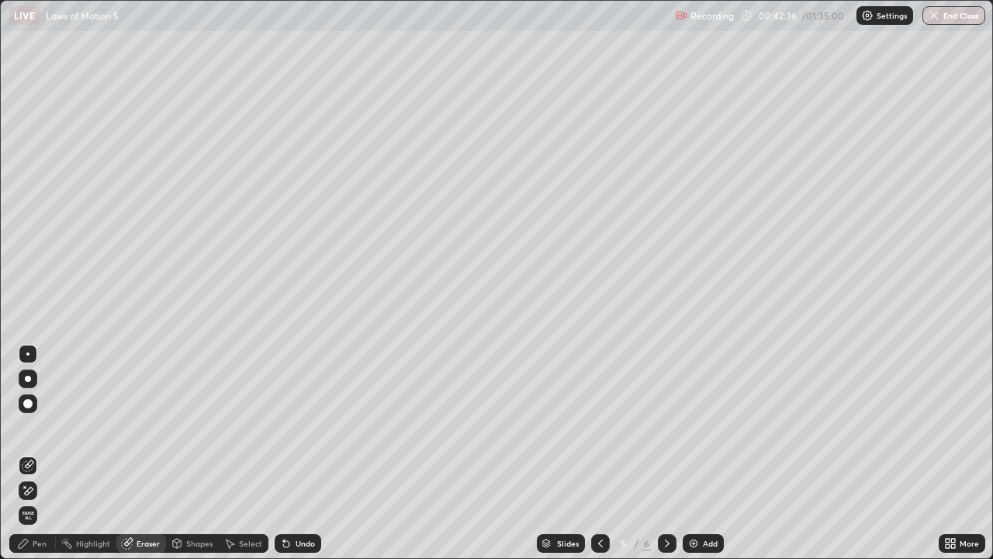
click at [41, 453] on div "Pen" at bounding box center [40, 543] width 14 height 8
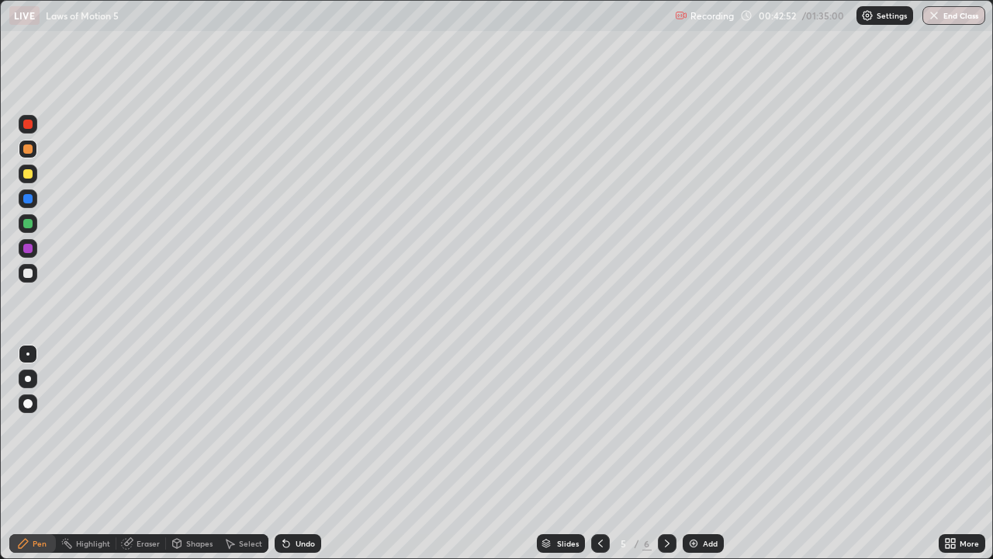
click at [43, 453] on div "Pen" at bounding box center [40, 543] width 14 height 8
click at [29, 246] on div at bounding box center [27, 248] width 9 height 9
click at [24, 269] on div at bounding box center [27, 272] width 9 height 9
click at [24, 222] on div at bounding box center [27, 223] width 9 height 9
click at [194, 453] on div "Shapes" at bounding box center [199, 543] width 26 height 8
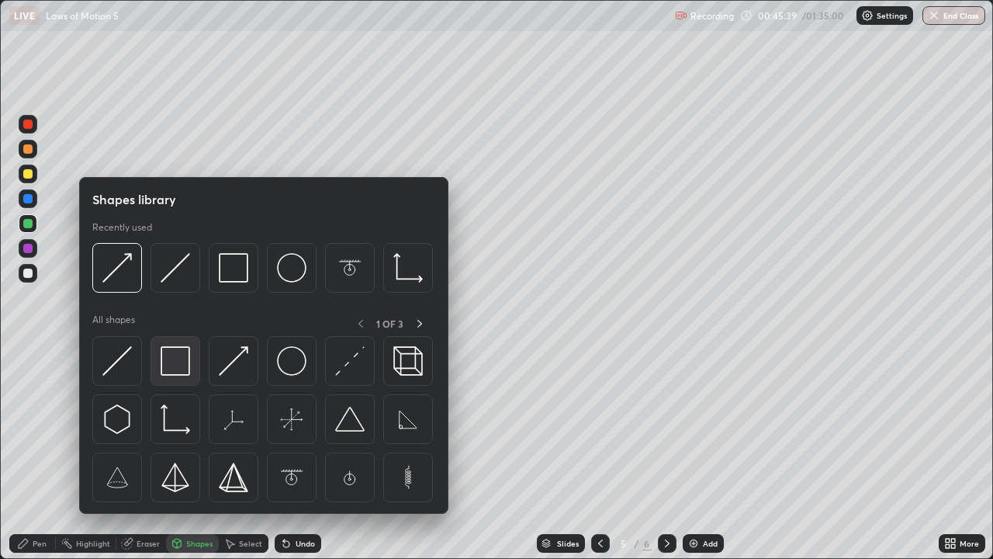
click at [171, 367] on img at bounding box center [175, 360] width 29 height 29
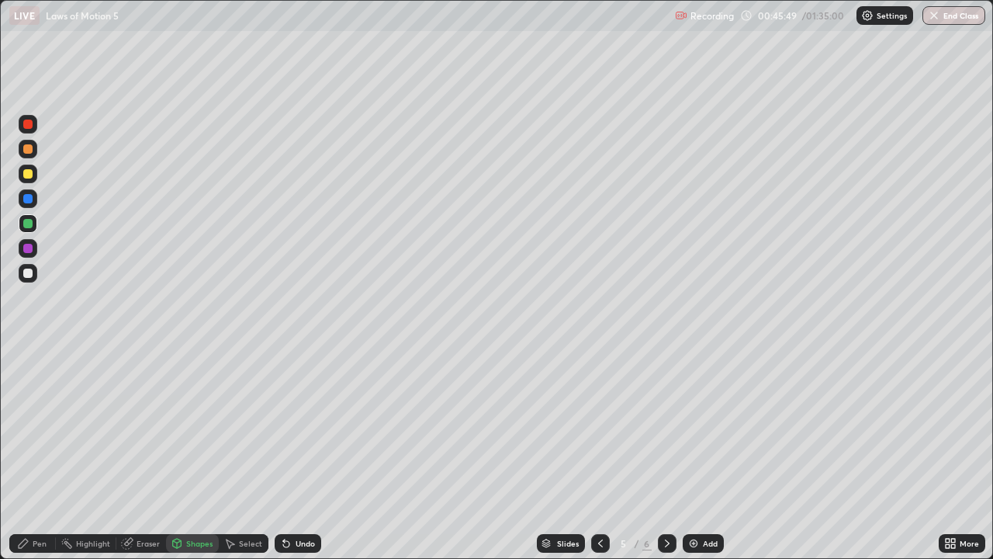
click at [40, 453] on div "Pen" at bounding box center [40, 543] width 14 height 8
click at [28, 272] on div at bounding box center [27, 272] width 9 height 9
click at [193, 453] on div "Shapes" at bounding box center [192, 543] width 53 height 19
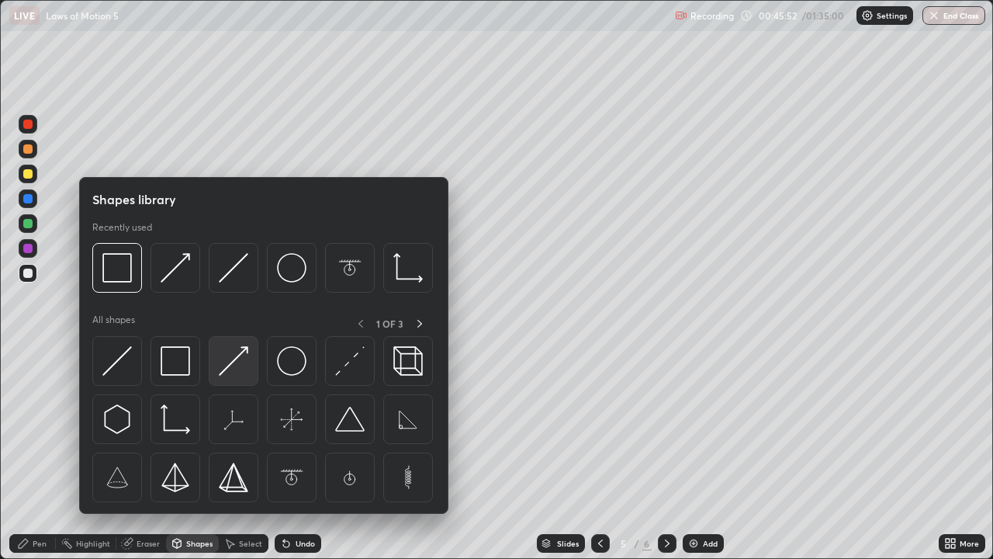
click at [222, 370] on img at bounding box center [233, 360] width 29 height 29
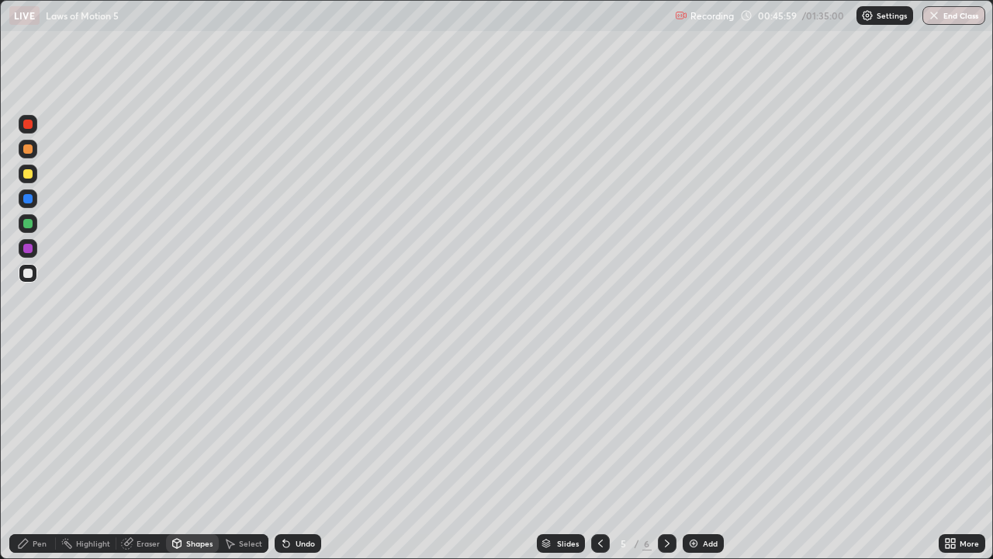
click at [37, 453] on div "Pen" at bounding box center [40, 543] width 14 height 8
click at [29, 147] on div at bounding box center [27, 148] width 9 height 9
click at [27, 272] on div at bounding box center [27, 272] width 9 height 9
click at [30, 151] on div at bounding box center [27, 148] width 9 height 9
click at [198, 453] on div "Shapes" at bounding box center [199, 543] width 26 height 8
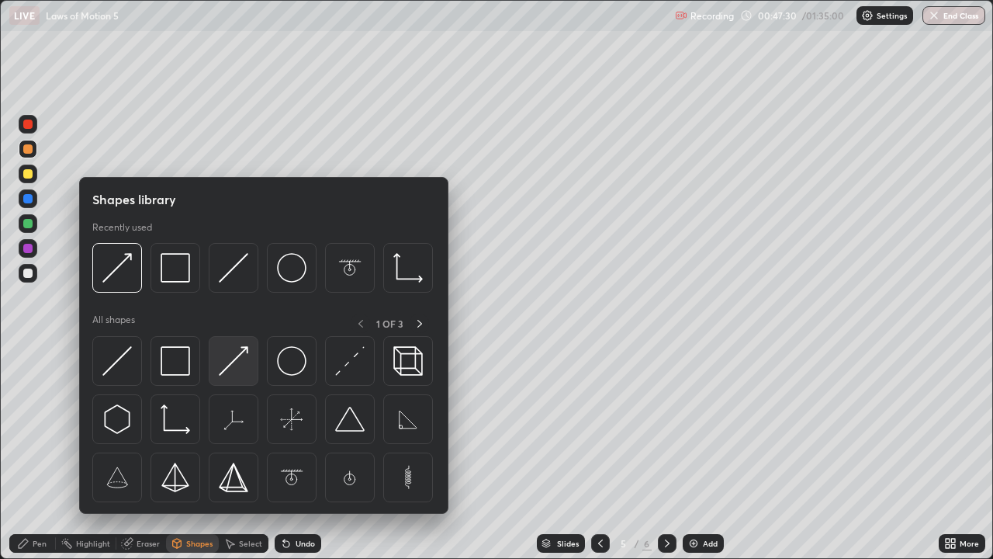
click at [230, 363] on img at bounding box center [233, 360] width 29 height 29
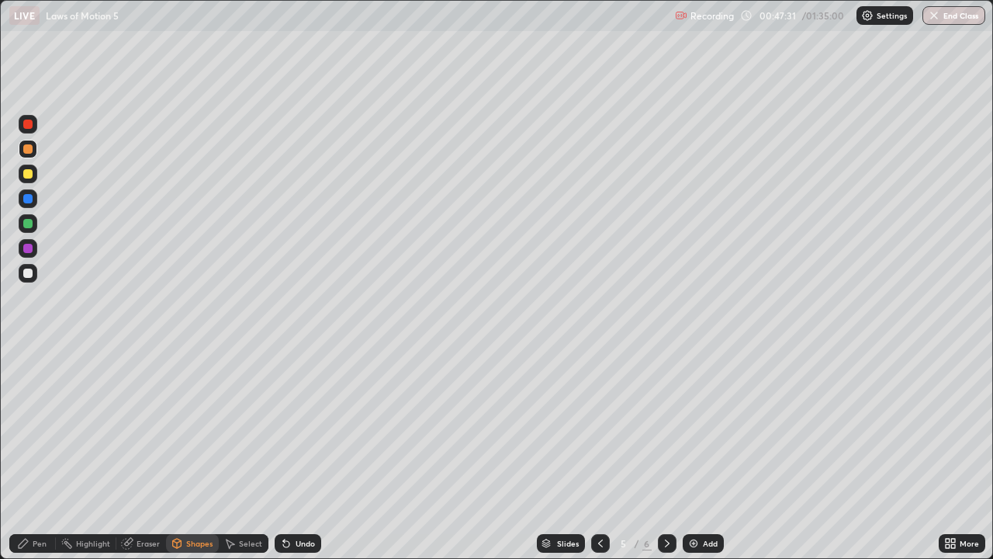
click at [26, 247] on div at bounding box center [27, 248] width 9 height 9
click at [36, 453] on div "Pen" at bounding box center [40, 543] width 14 height 8
click at [27, 197] on div at bounding box center [27, 198] width 9 height 9
click at [29, 124] on div at bounding box center [27, 123] width 9 height 9
click at [146, 453] on div "Eraser" at bounding box center [148, 543] width 23 height 8
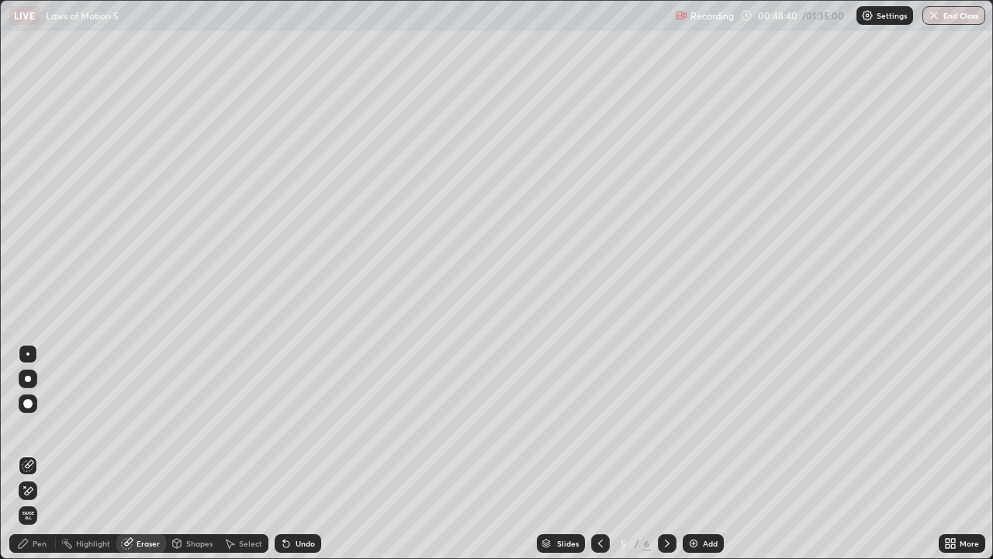
click at [40, 453] on div "Pen" at bounding box center [40, 543] width 14 height 8
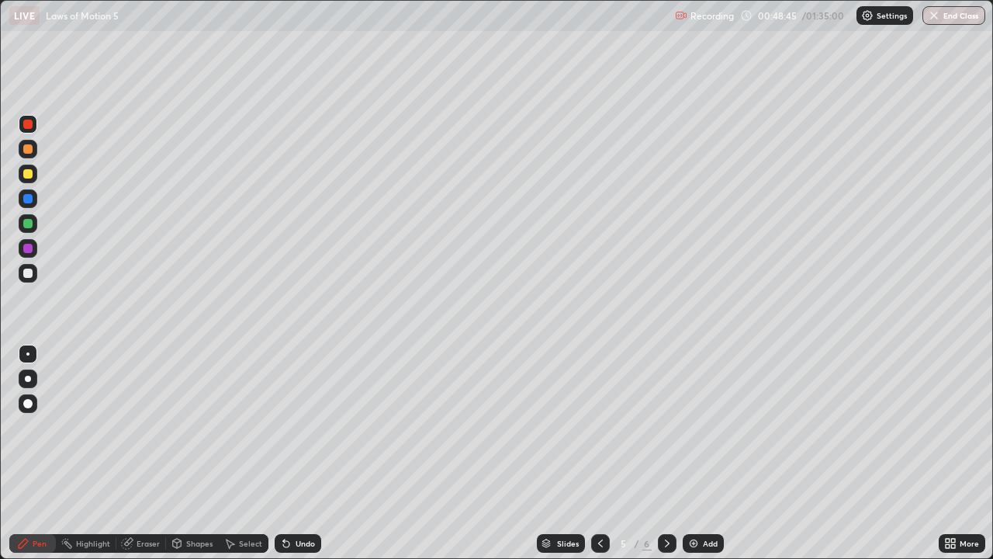
click at [33, 273] on div at bounding box center [28, 273] width 19 height 19
click at [29, 173] on div at bounding box center [27, 173] width 9 height 9
click at [688, 453] on img at bounding box center [693, 543] width 12 height 12
click at [28, 269] on div at bounding box center [27, 272] width 9 height 9
click at [26, 200] on div at bounding box center [27, 198] width 9 height 9
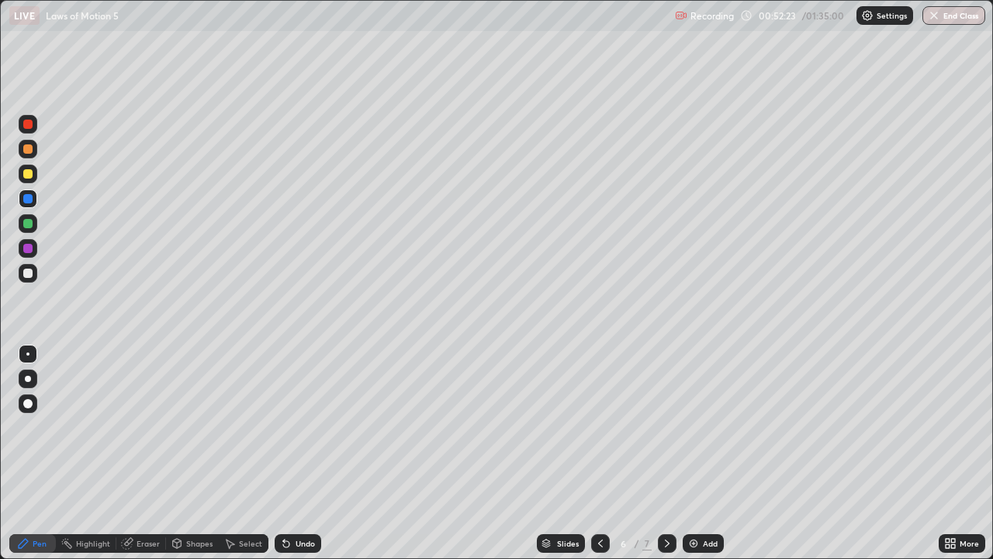
click at [193, 453] on div "Shapes" at bounding box center [199, 543] width 26 height 8
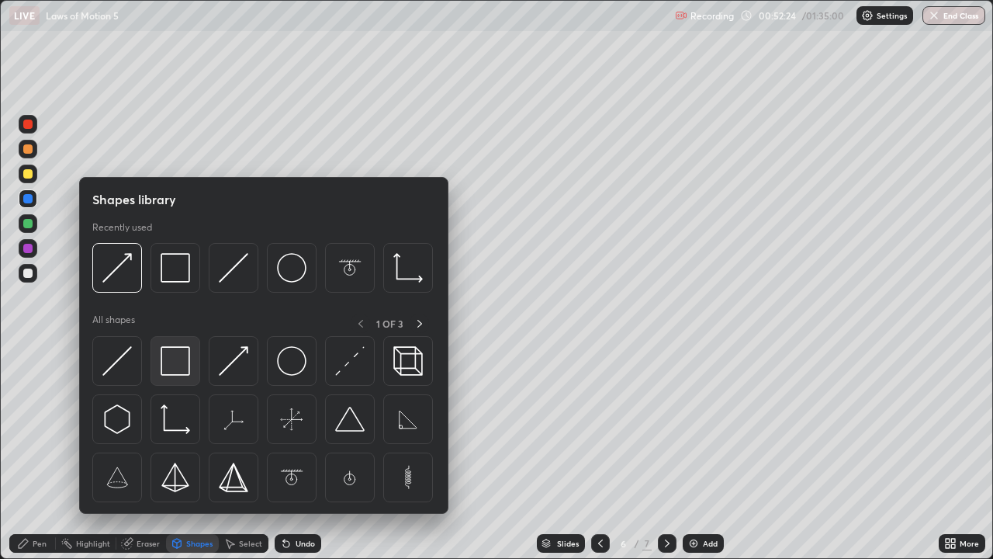
click at [172, 369] on img at bounding box center [175, 360] width 29 height 29
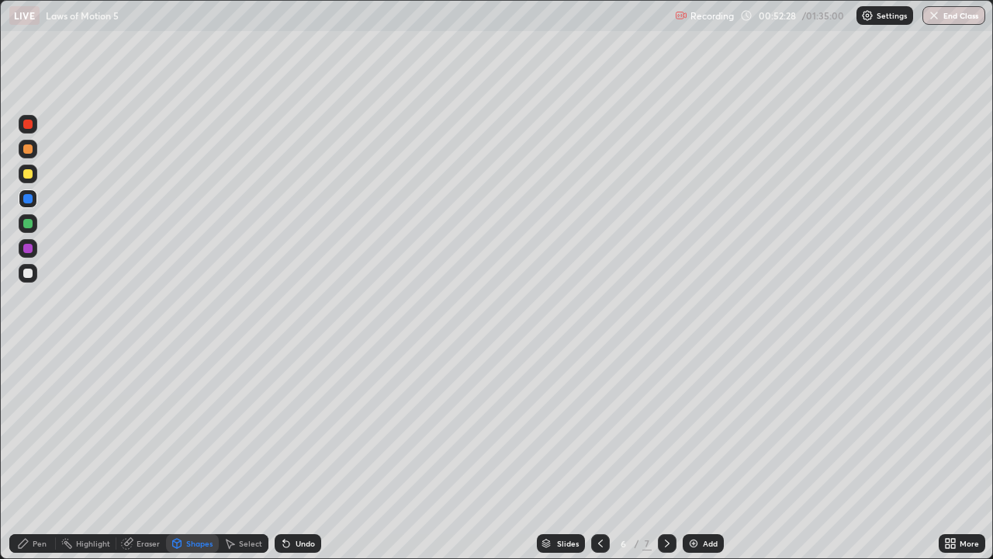
click at [26, 149] on div at bounding box center [27, 148] width 9 height 9
click at [199, 453] on div "Shapes" at bounding box center [199, 543] width 26 height 8
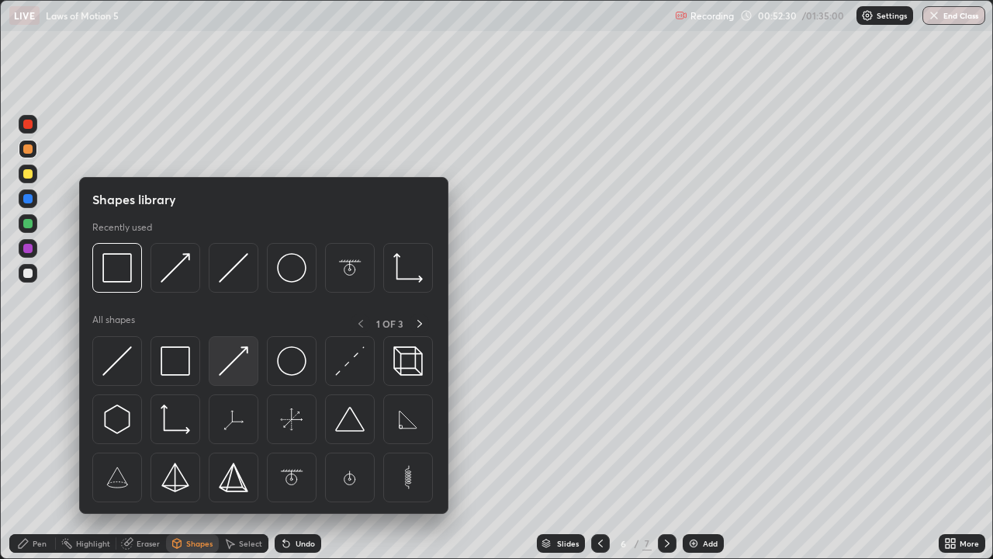
click at [228, 362] on img at bounding box center [233, 360] width 29 height 29
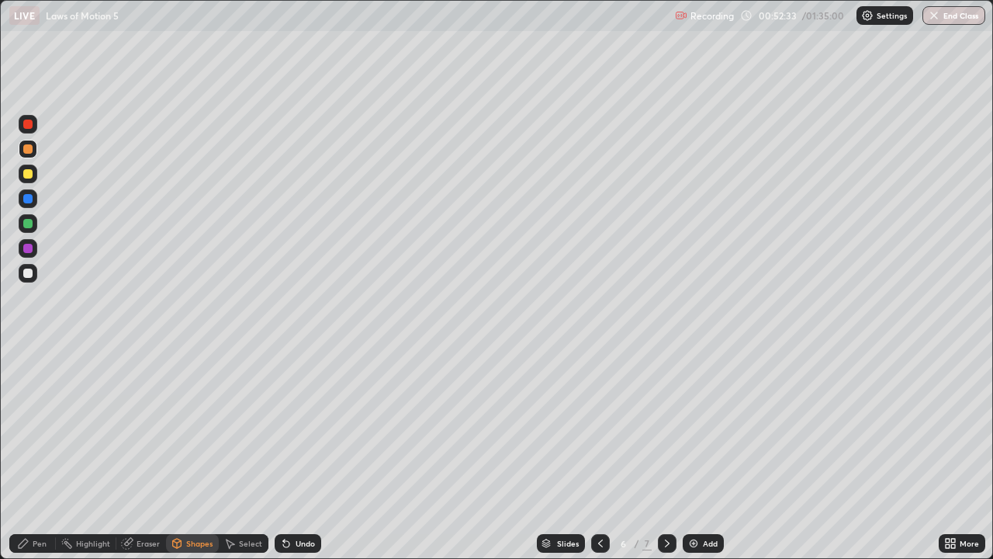
click at [29, 248] on div at bounding box center [27, 248] width 9 height 9
click at [144, 453] on div "Eraser" at bounding box center [148, 543] width 23 height 8
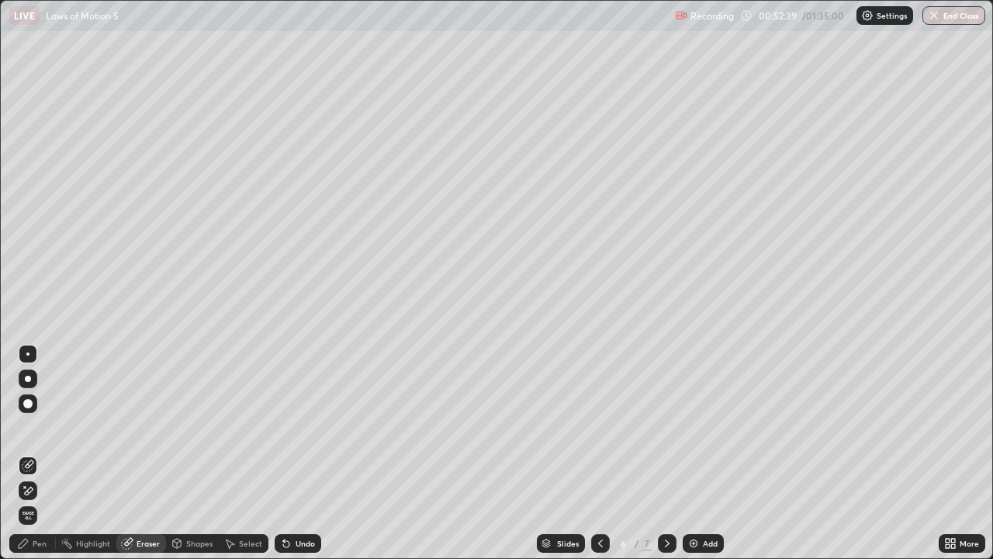
click at [44, 453] on div "Pen" at bounding box center [40, 543] width 14 height 8
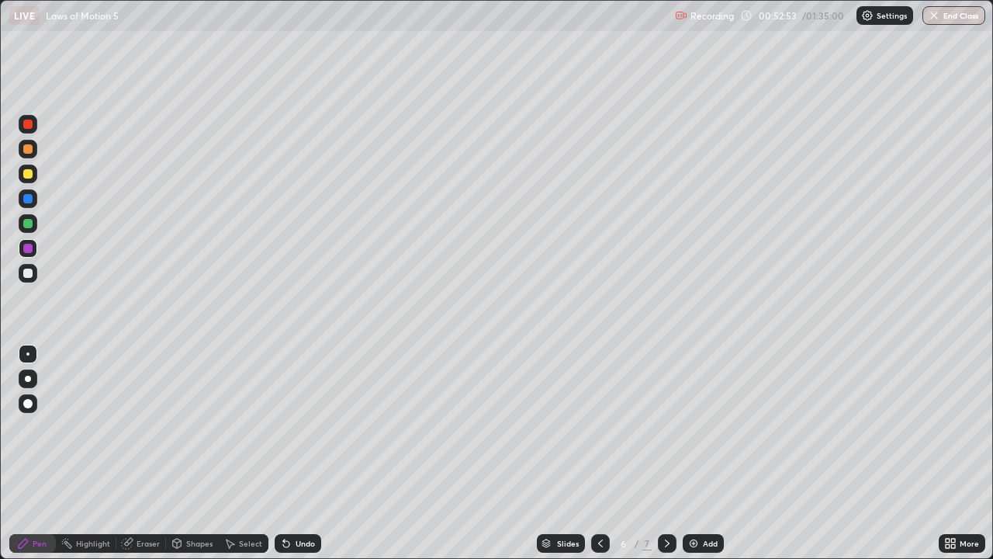
click at [27, 175] on div at bounding box center [27, 173] width 9 height 9
click at [27, 273] on div at bounding box center [27, 272] width 9 height 9
click at [29, 147] on div at bounding box center [27, 148] width 9 height 9
click at [28, 201] on div at bounding box center [27, 198] width 9 height 9
click at [147, 453] on div "Eraser" at bounding box center [148, 543] width 23 height 8
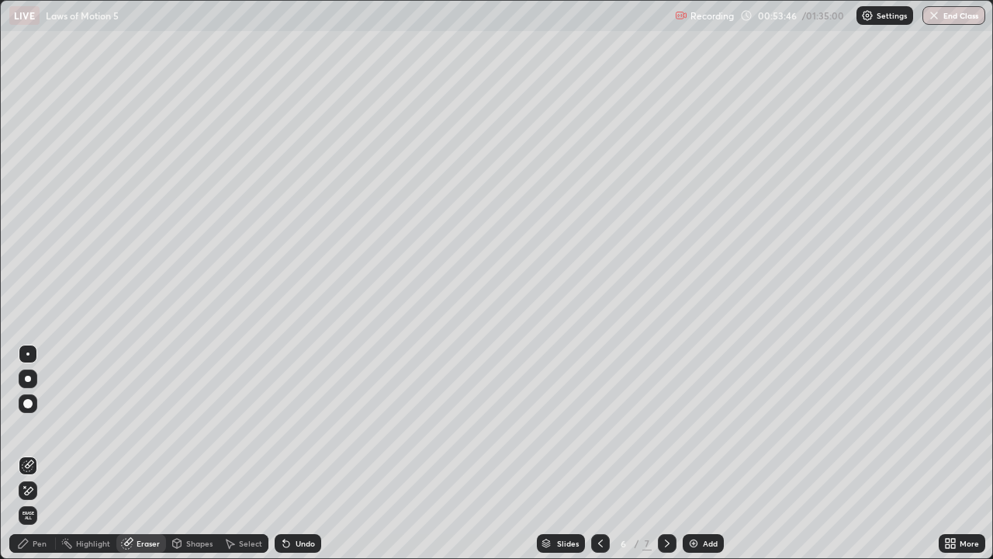
click at [193, 453] on div "Shapes" at bounding box center [199, 543] width 26 height 8
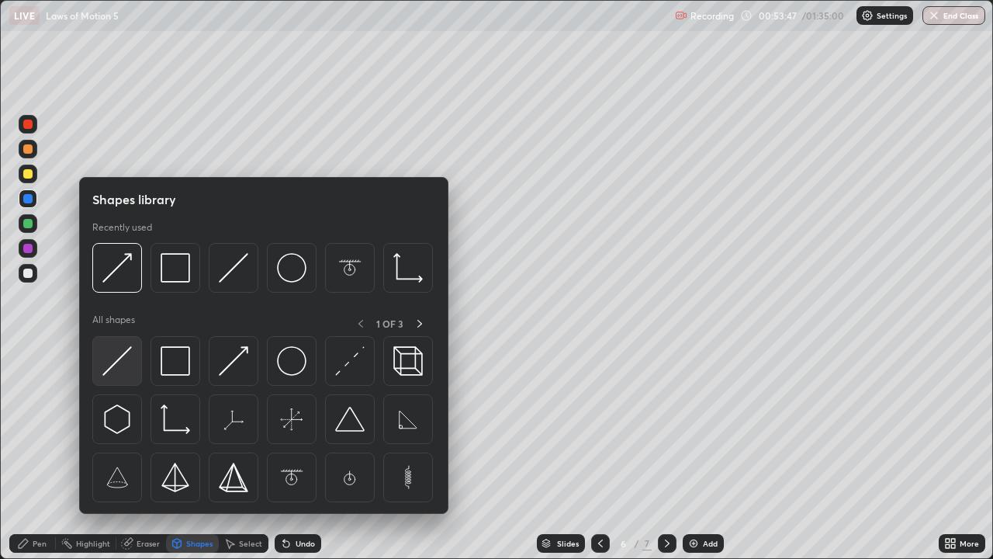
click at [115, 362] on img at bounding box center [116, 360] width 29 height 29
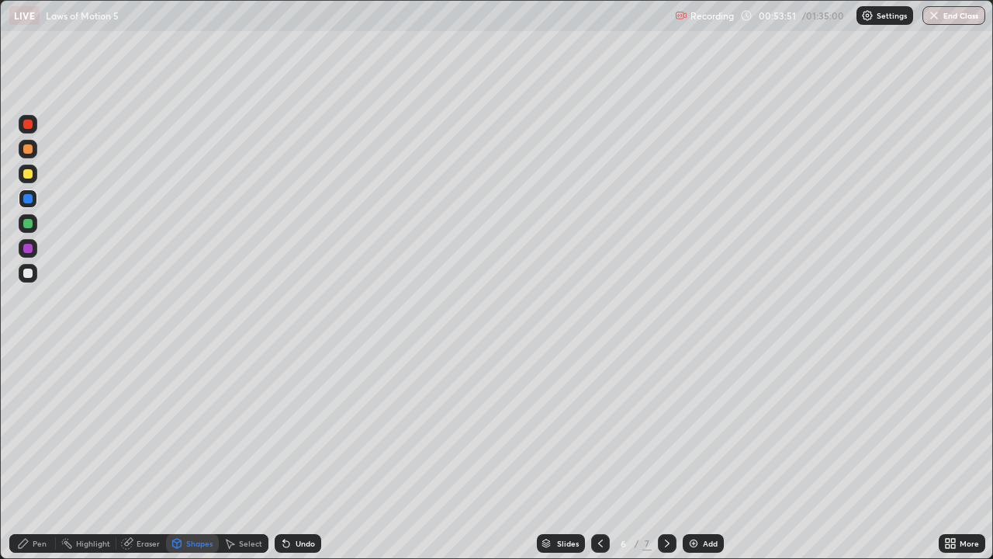
click at [39, 453] on div "Pen" at bounding box center [40, 543] width 14 height 8
click at [28, 126] on div at bounding box center [27, 123] width 9 height 9
click at [191, 453] on div "Shapes" at bounding box center [199, 543] width 26 height 8
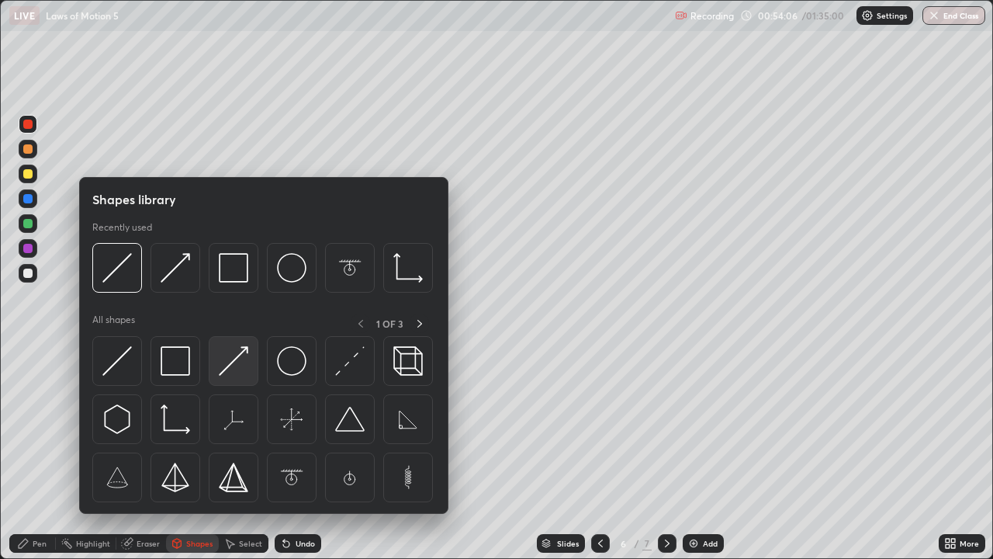
click at [223, 372] on img at bounding box center [233, 360] width 29 height 29
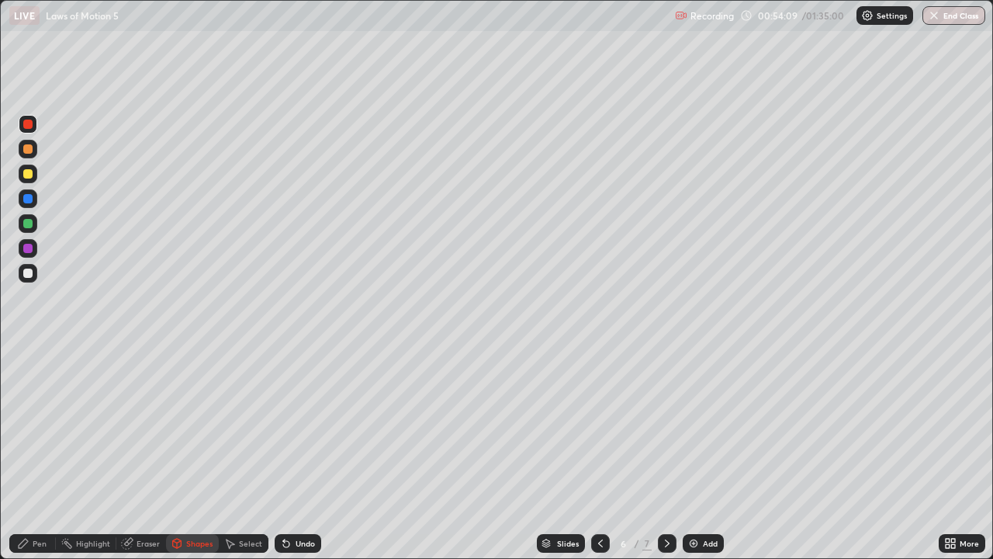
click at [36, 453] on div "Pen" at bounding box center [40, 543] width 14 height 8
click at [27, 177] on div at bounding box center [27, 173] width 9 height 9
click at [25, 275] on div at bounding box center [27, 272] width 9 height 9
click at [95, 453] on div "Highlight" at bounding box center [93, 543] width 34 height 8
click at [40, 453] on div "Pen" at bounding box center [40, 543] width 14 height 8
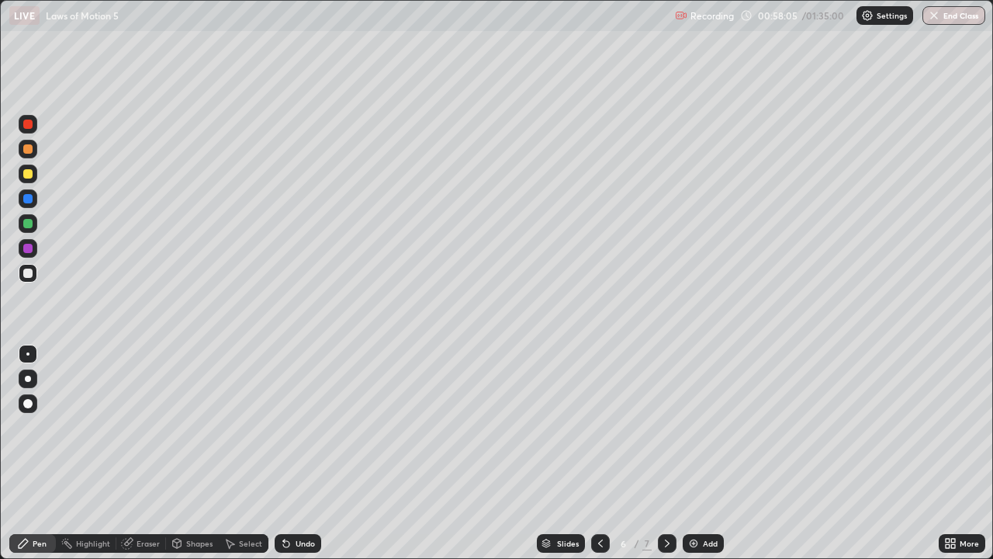
click at [29, 175] on div at bounding box center [27, 173] width 9 height 9
click at [45, 453] on div "Pen" at bounding box center [40, 543] width 14 height 8
click at [146, 453] on div "Eraser" at bounding box center [148, 543] width 23 height 8
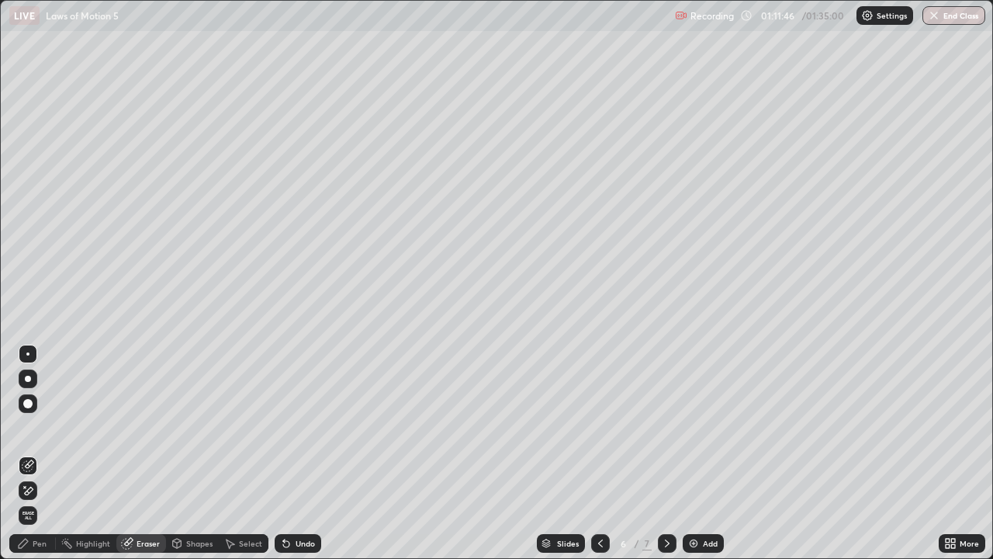
click at [298, 453] on div "Undo" at bounding box center [305, 543] width 19 height 8
click at [88, 453] on div "Highlight" at bounding box center [93, 543] width 34 height 8
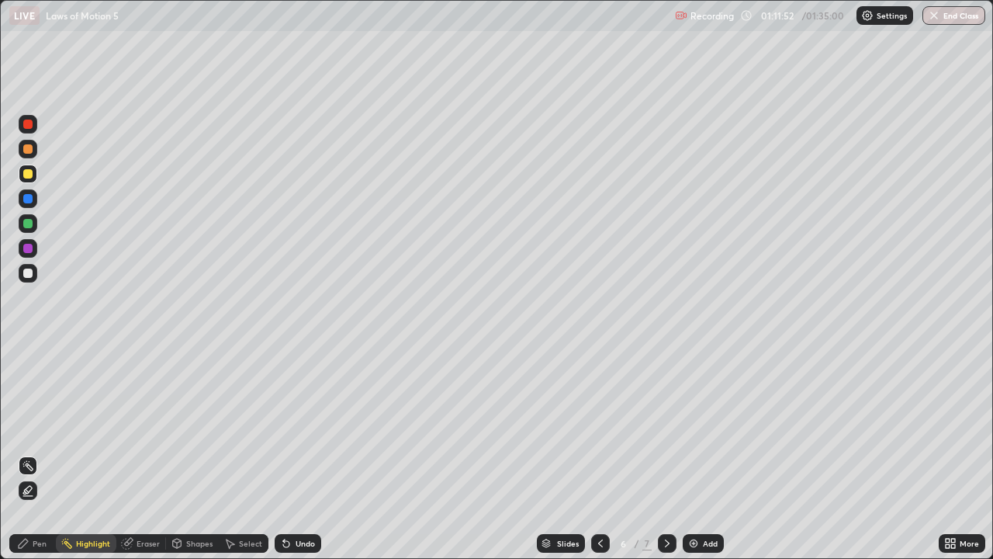
click at [26, 268] on div at bounding box center [27, 272] width 9 height 9
click at [43, 453] on div "Pen" at bounding box center [40, 543] width 14 height 8
click at [148, 453] on div "Eraser" at bounding box center [148, 543] width 23 height 8
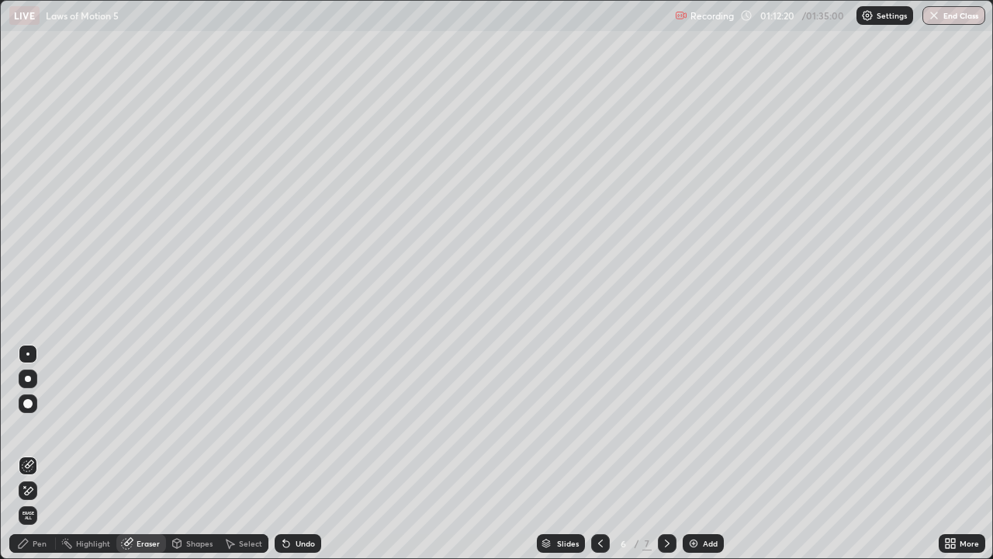
click at [43, 453] on div "Pen" at bounding box center [40, 543] width 14 height 8
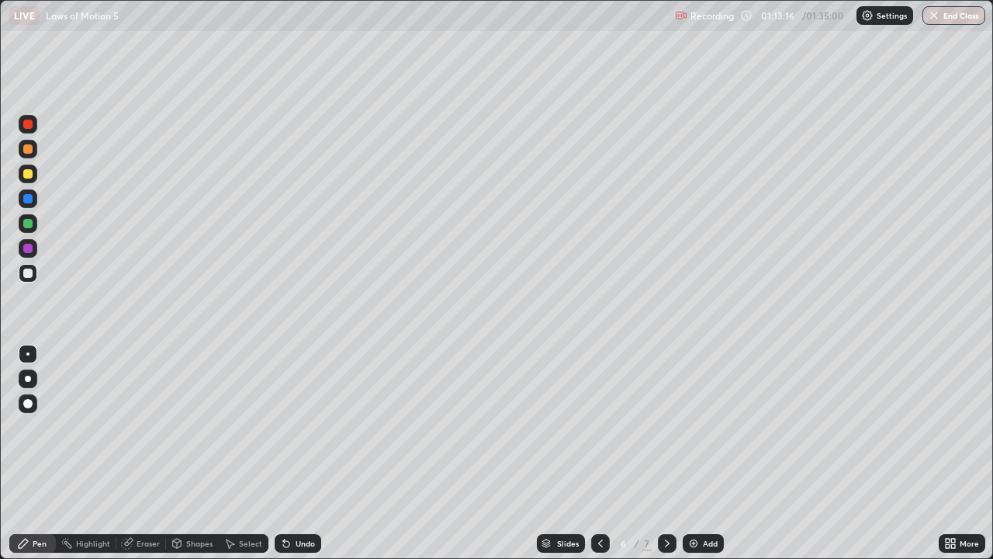
click at [697, 453] on img at bounding box center [693, 543] width 12 height 12
click at [23, 274] on div at bounding box center [27, 272] width 9 height 9
click at [23, 275] on div at bounding box center [27, 272] width 9 height 9
click at [196, 453] on div "Shapes" at bounding box center [199, 543] width 26 height 8
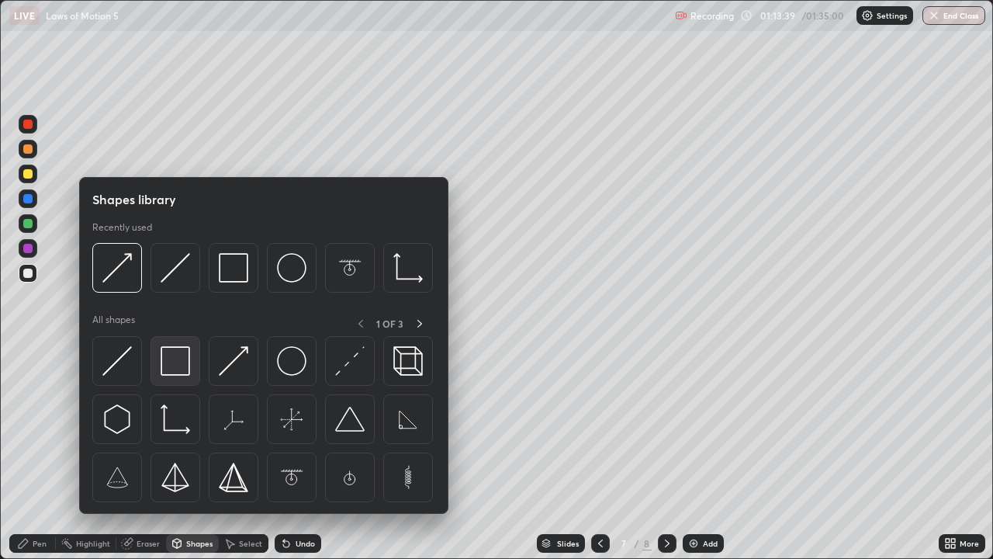
click at [180, 363] on img at bounding box center [175, 360] width 29 height 29
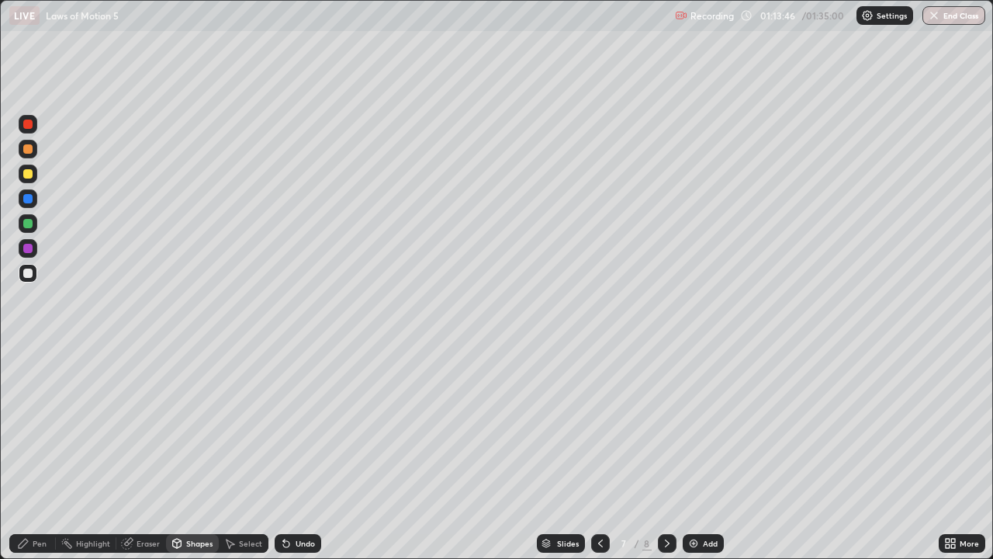
click at [43, 453] on div "Pen" at bounding box center [40, 543] width 14 height 8
click at [202, 453] on div "Shapes" at bounding box center [199, 543] width 26 height 8
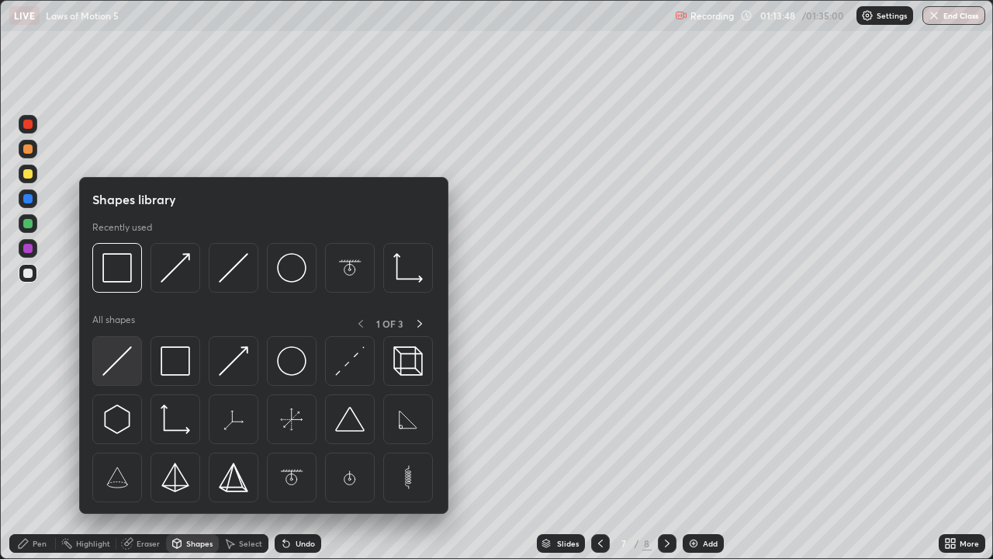
click at [107, 369] on img at bounding box center [116, 360] width 29 height 29
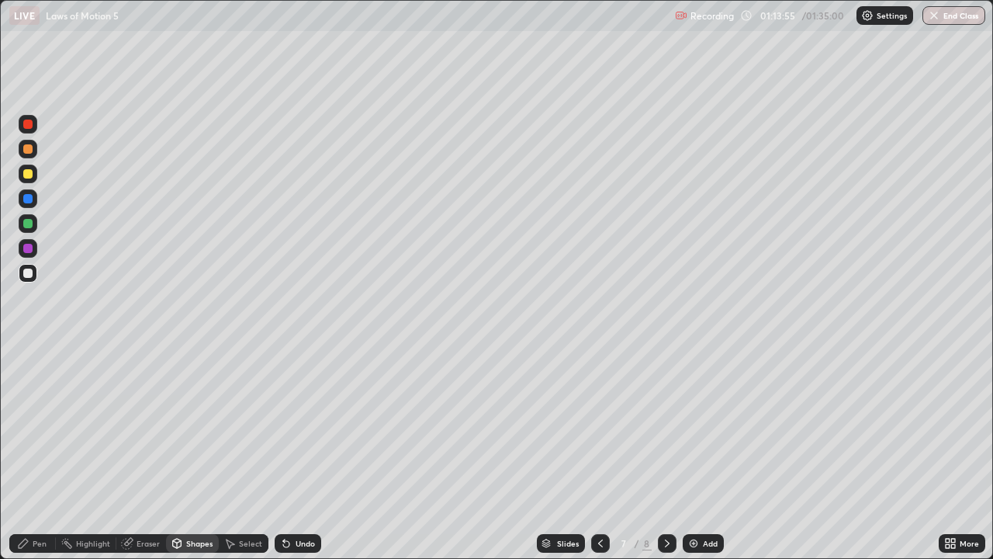
click at [26, 247] on div at bounding box center [27, 248] width 9 height 9
click at [40, 453] on div "Pen" at bounding box center [40, 543] width 14 height 8
click at [28, 221] on div at bounding box center [27, 223] width 9 height 9
click at [196, 453] on div "Shapes" at bounding box center [199, 543] width 26 height 8
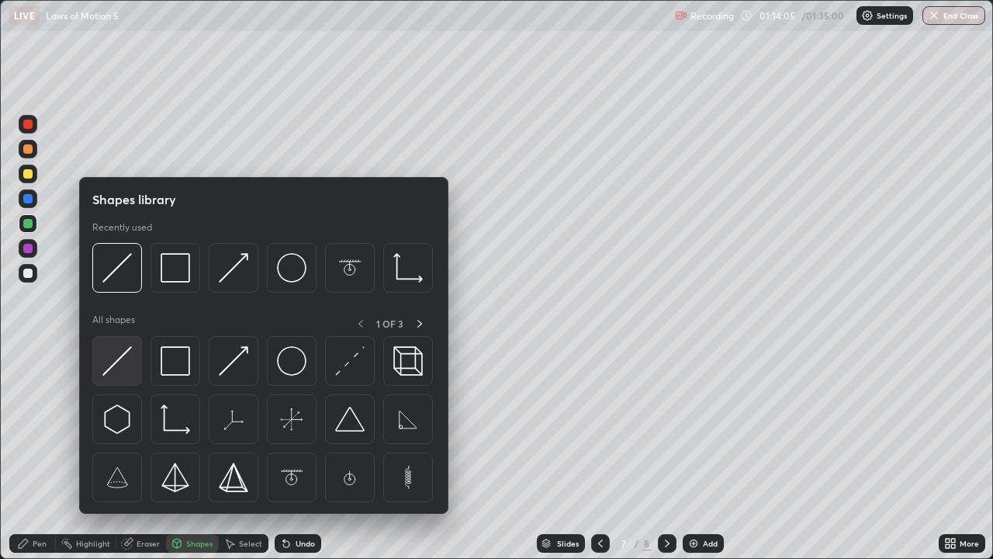
click at [105, 371] on img at bounding box center [116, 360] width 29 height 29
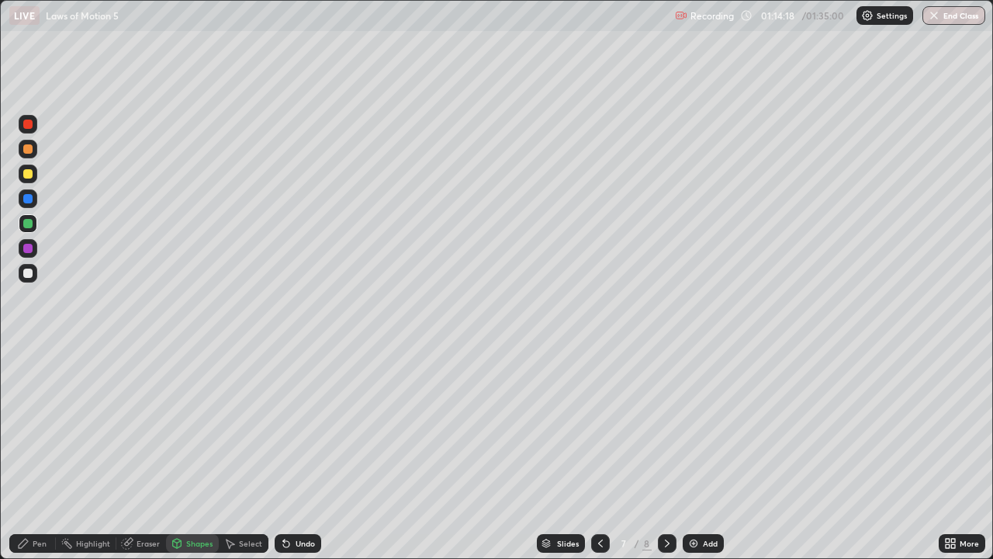
click at [39, 453] on div "Pen" at bounding box center [40, 543] width 14 height 8
click at [29, 202] on div at bounding box center [27, 198] width 9 height 9
click at [202, 453] on div "Shapes" at bounding box center [199, 543] width 26 height 8
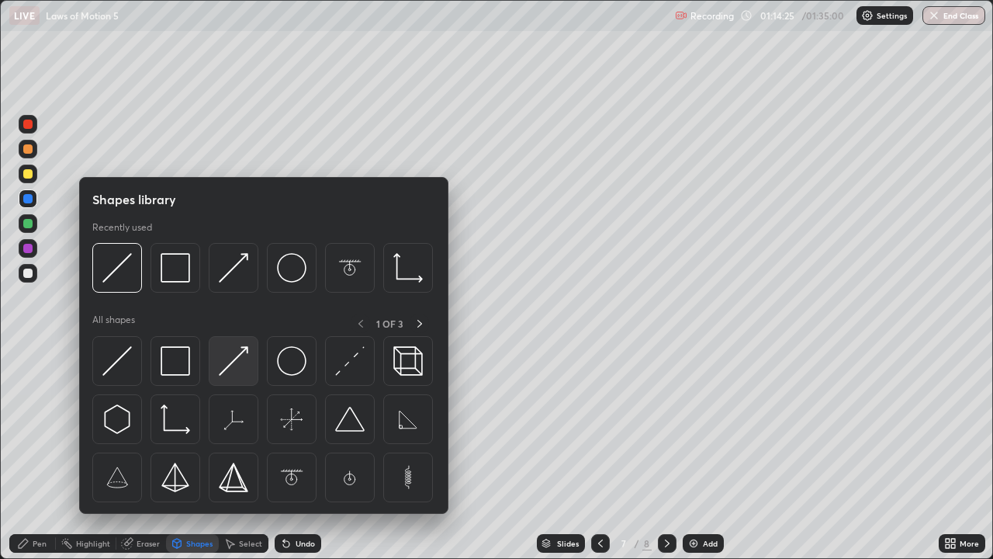
click at [230, 360] on img at bounding box center [233, 360] width 29 height 29
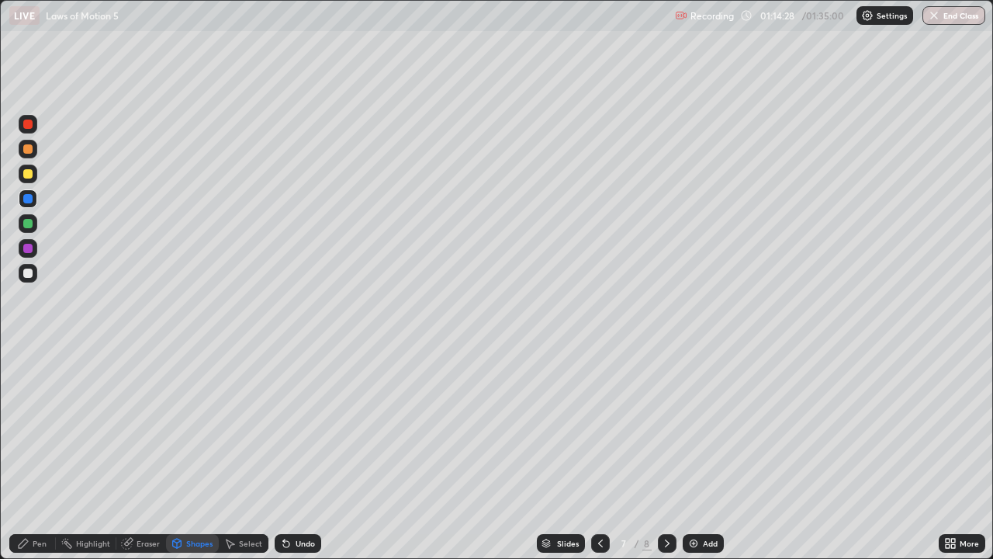
click at [43, 453] on div "Pen" at bounding box center [32, 543] width 47 height 19
click at [199, 453] on div "Shapes" at bounding box center [199, 543] width 26 height 8
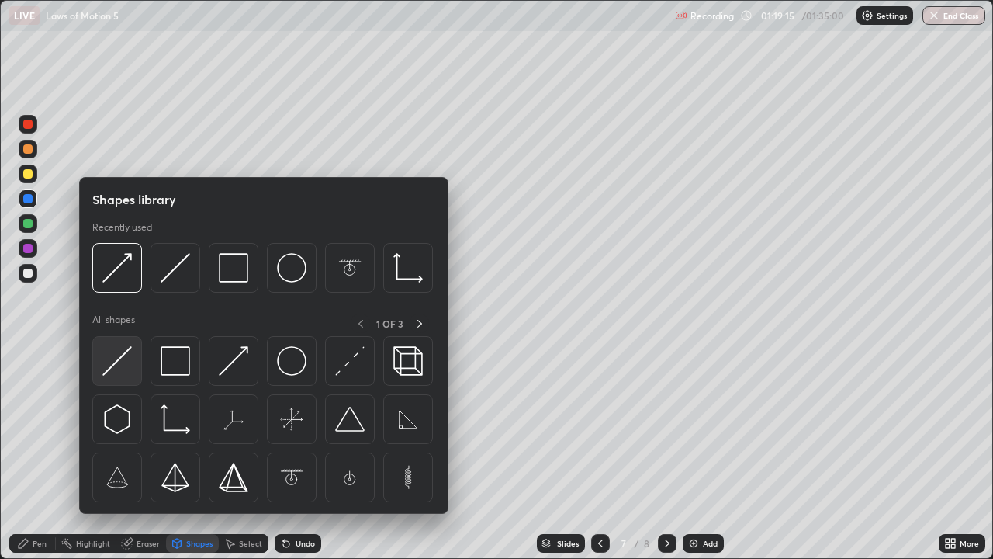
click at [121, 356] on img at bounding box center [116, 360] width 29 height 29
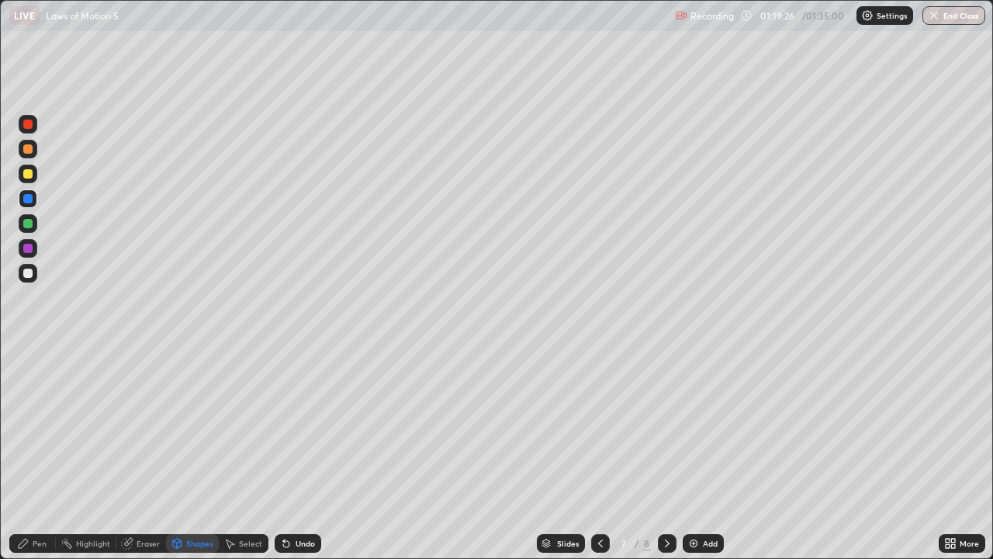
click at [148, 453] on div "Eraser" at bounding box center [141, 543] width 50 height 19
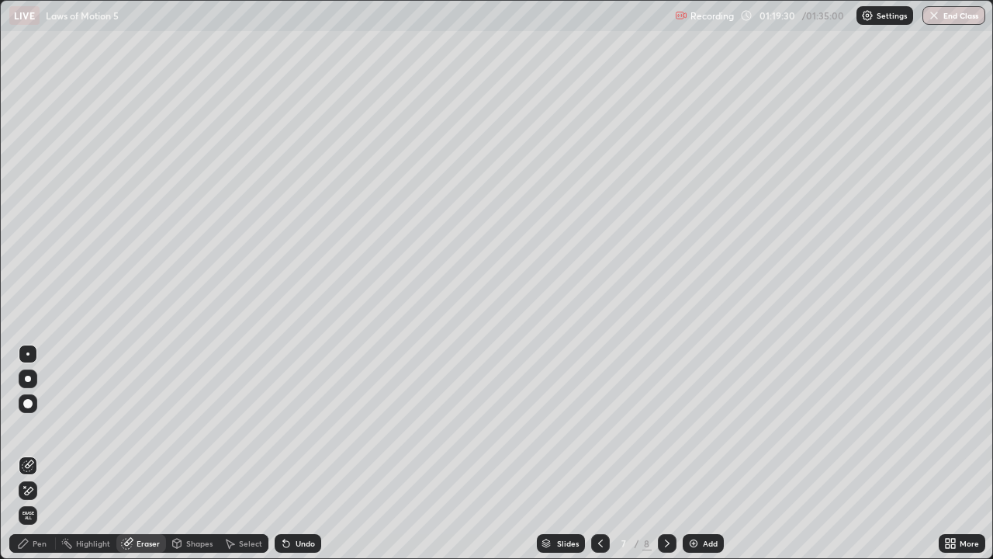
click at [197, 453] on div "Shapes" at bounding box center [199, 543] width 26 height 8
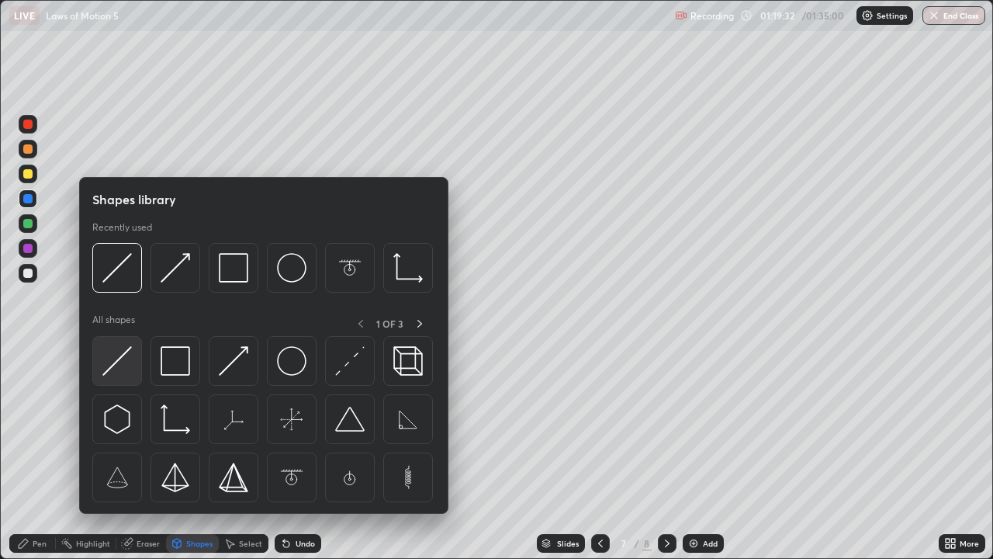
click at [119, 360] on img at bounding box center [116, 360] width 29 height 29
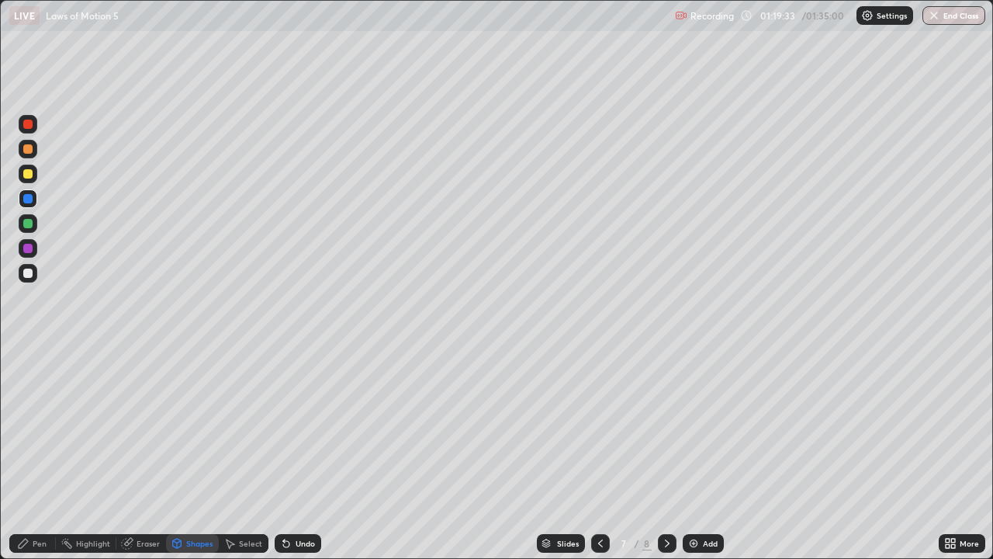
click at [29, 223] on div at bounding box center [27, 223] width 9 height 9
click at [40, 453] on div "Pen" at bounding box center [40, 543] width 14 height 8
click at [27, 249] on div at bounding box center [27, 248] width 9 height 9
click at [200, 453] on div "Shapes" at bounding box center [199, 543] width 26 height 8
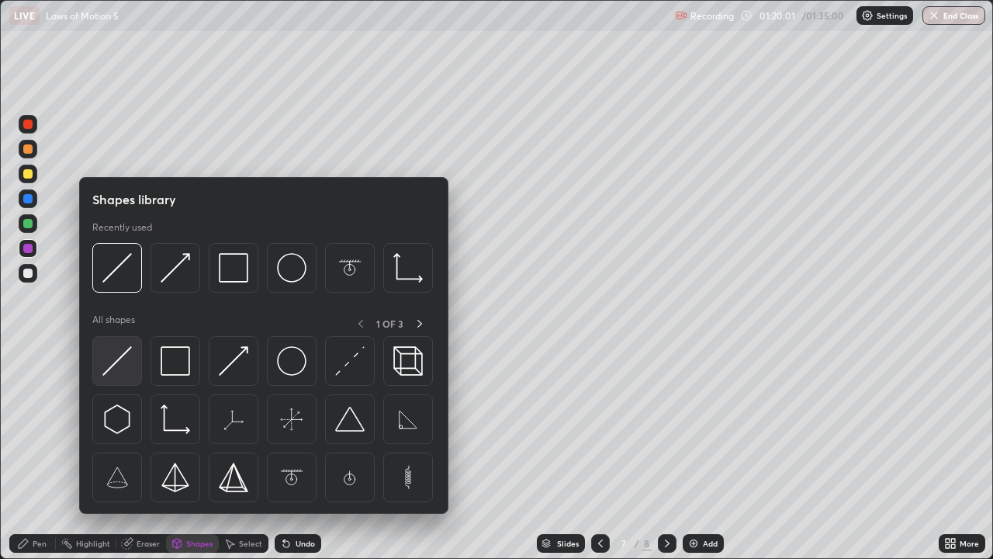
click at [122, 354] on img at bounding box center [116, 360] width 29 height 29
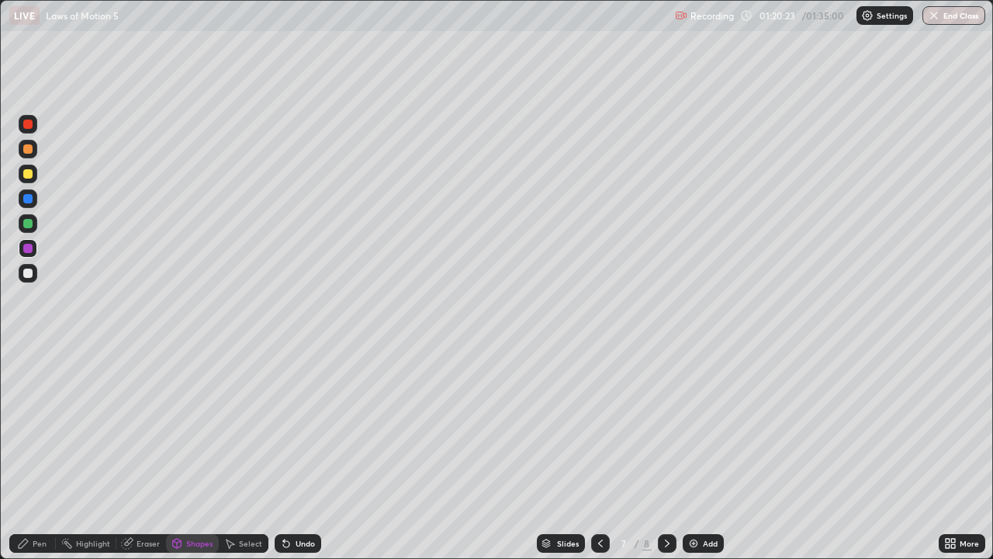
click at [31, 149] on div at bounding box center [27, 148] width 9 height 9
click at [201, 453] on div "Shapes" at bounding box center [199, 543] width 26 height 8
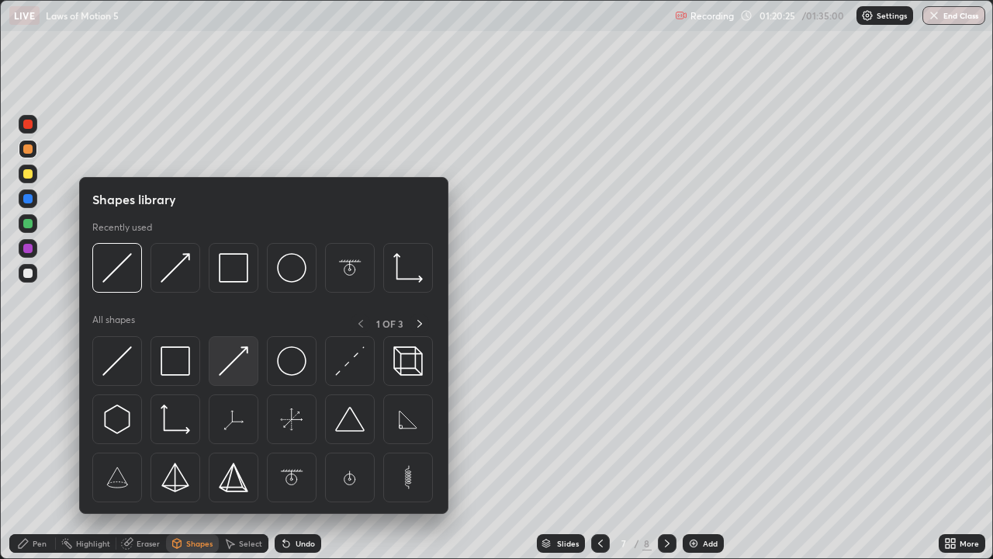
click at [234, 362] on img at bounding box center [233, 360] width 29 height 29
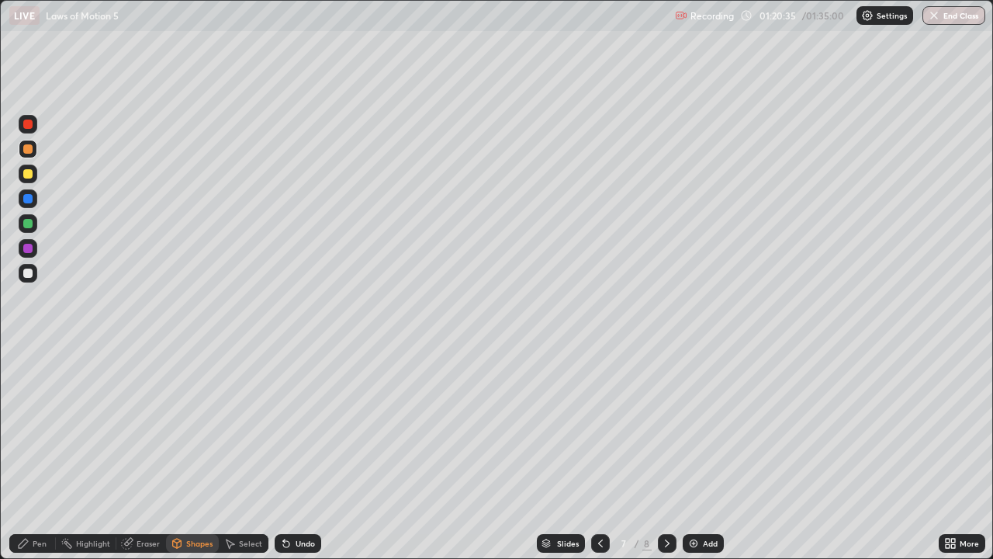
click at [47, 453] on div "Pen" at bounding box center [32, 543] width 47 height 19
click at [34, 279] on div at bounding box center [28, 273] width 19 height 19
click at [29, 172] on div at bounding box center [27, 173] width 9 height 9
click at [201, 453] on div "Shapes" at bounding box center [199, 543] width 26 height 8
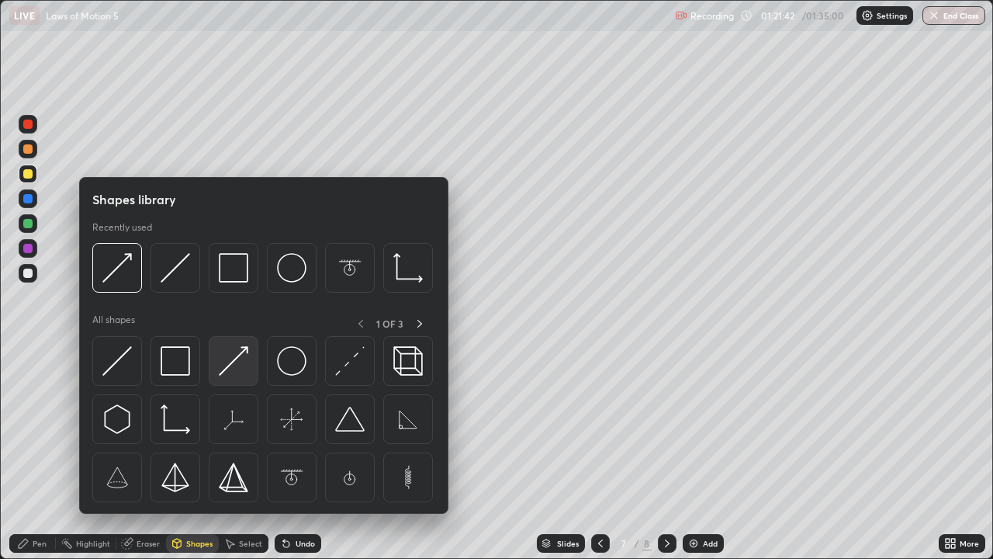
click at [235, 355] on img at bounding box center [233, 360] width 29 height 29
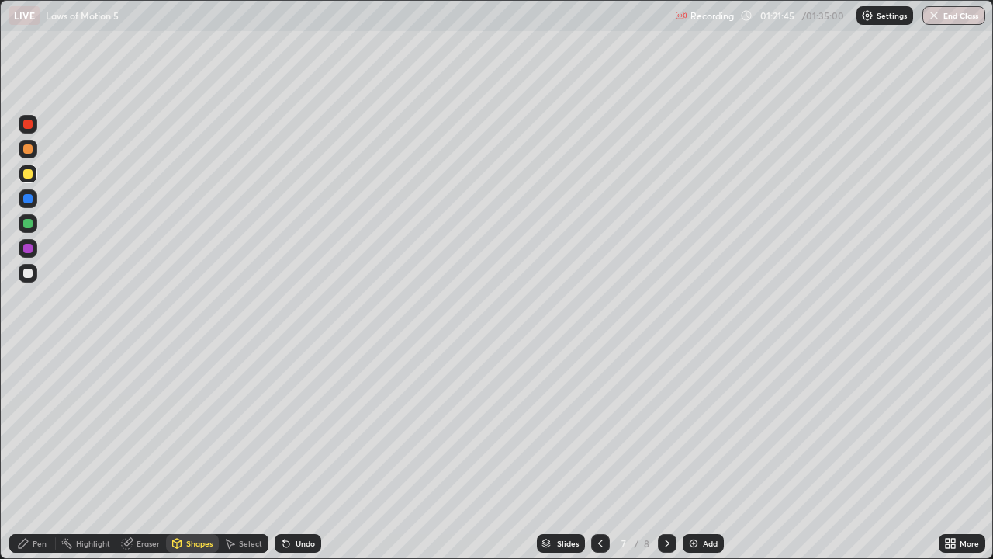
click at [40, 453] on div "Pen" at bounding box center [40, 543] width 14 height 8
click at [28, 272] on div at bounding box center [27, 272] width 9 height 9
click at [694, 453] on img at bounding box center [693, 543] width 12 height 12
click at [597, 453] on icon at bounding box center [600, 543] width 12 height 12
click at [666, 453] on icon at bounding box center [667, 543] width 12 height 12
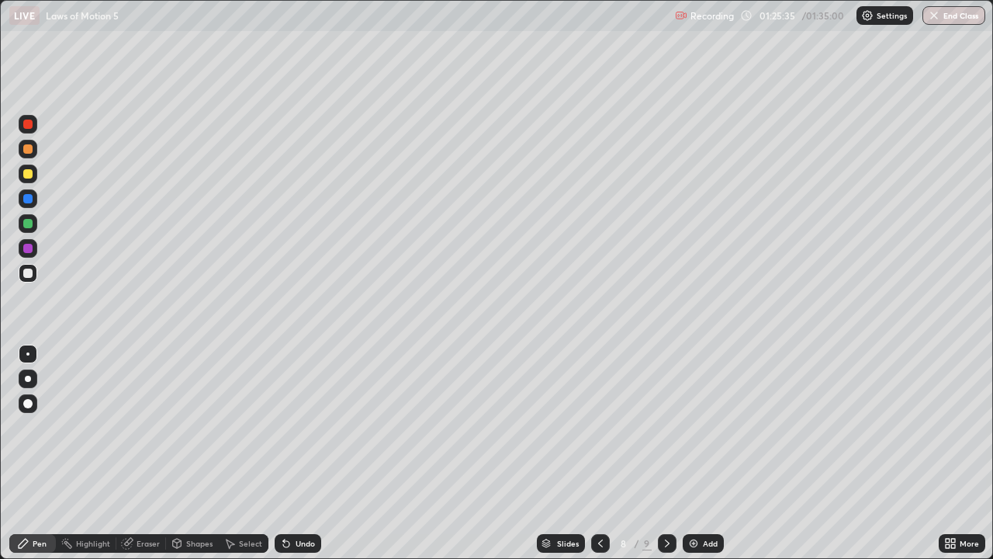
click at [605, 453] on div at bounding box center [600, 543] width 19 height 19
click at [666, 453] on icon at bounding box center [667, 543] width 12 height 12
click at [935, 18] on img "button" at bounding box center [934, 15] width 12 height 12
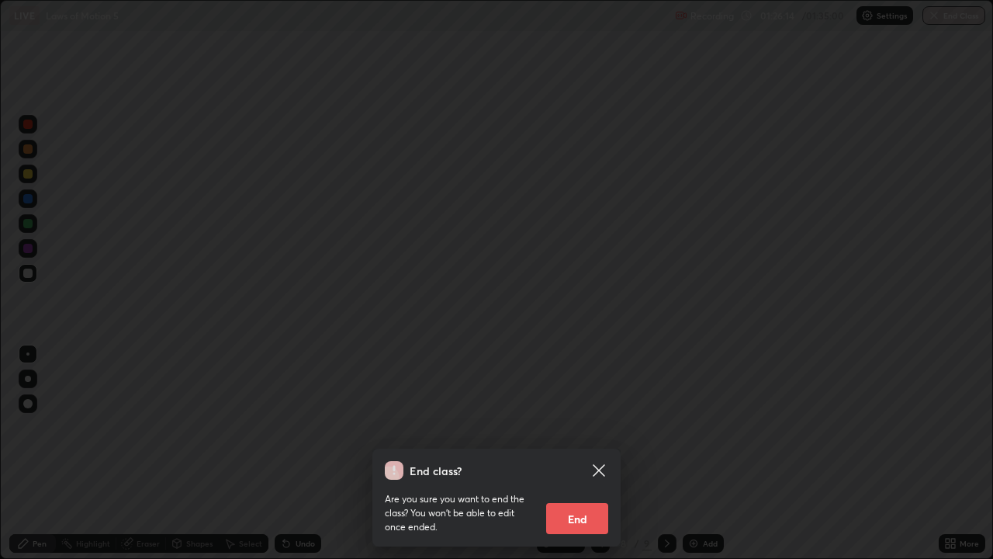
click at [569, 453] on button "End" at bounding box center [577, 518] width 62 height 31
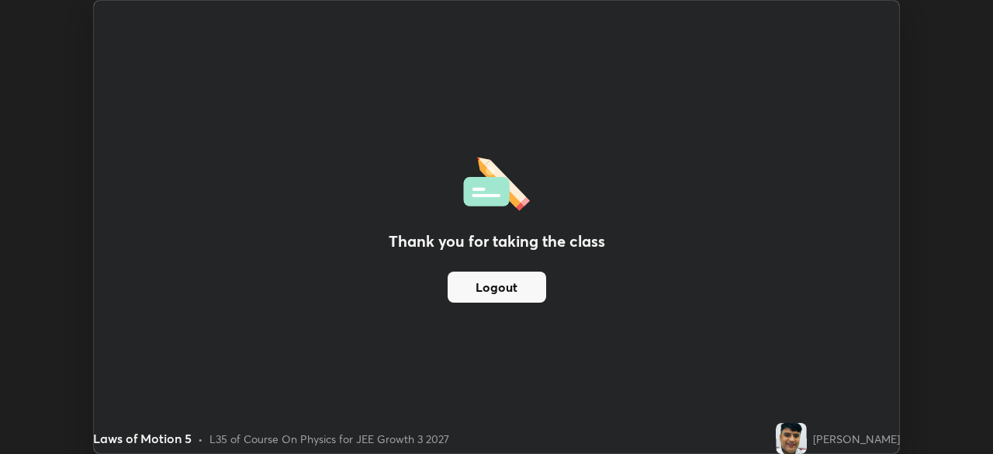
scroll to position [77127, 76588]
